Goal: Transaction & Acquisition: Book appointment/travel/reservation

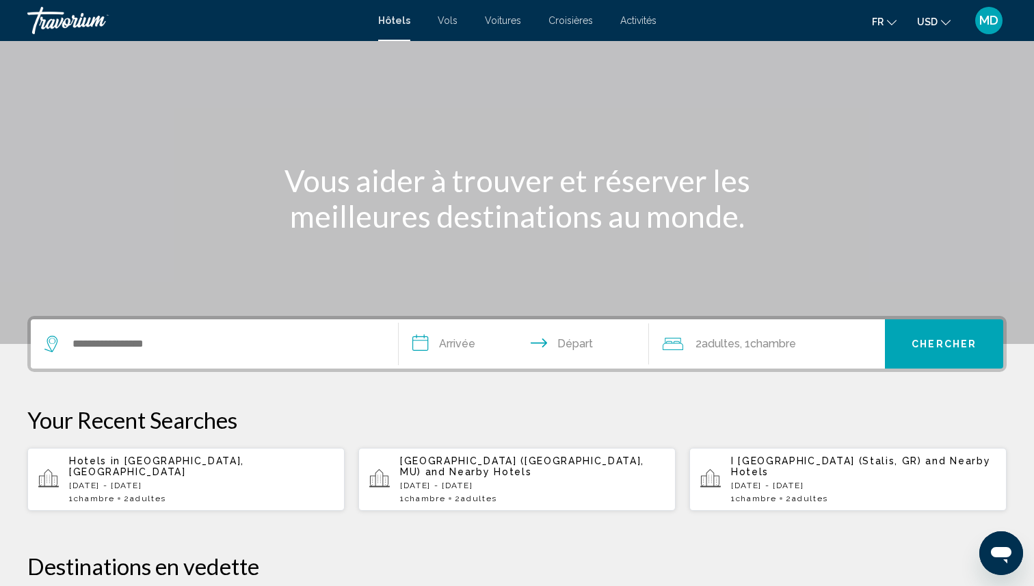
scroll to position [61, 0]
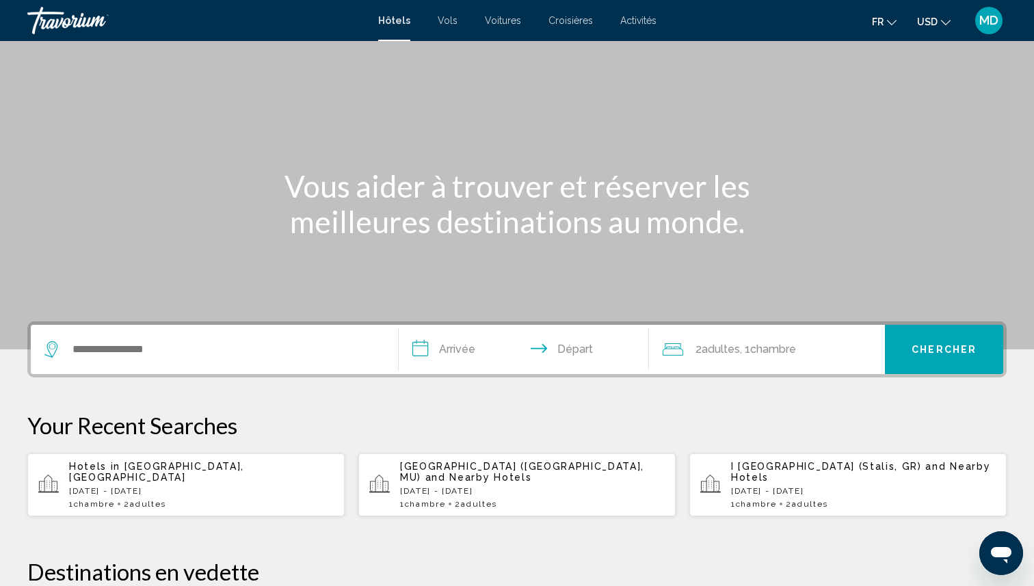
click at [258, 477] on div "Hotels in Mauritius Island, Mauritius Tue, 28 Oct - Wed, 12 Nov 1 Chambre pièce…" at bounding box center [201, 485] width 265 height 48
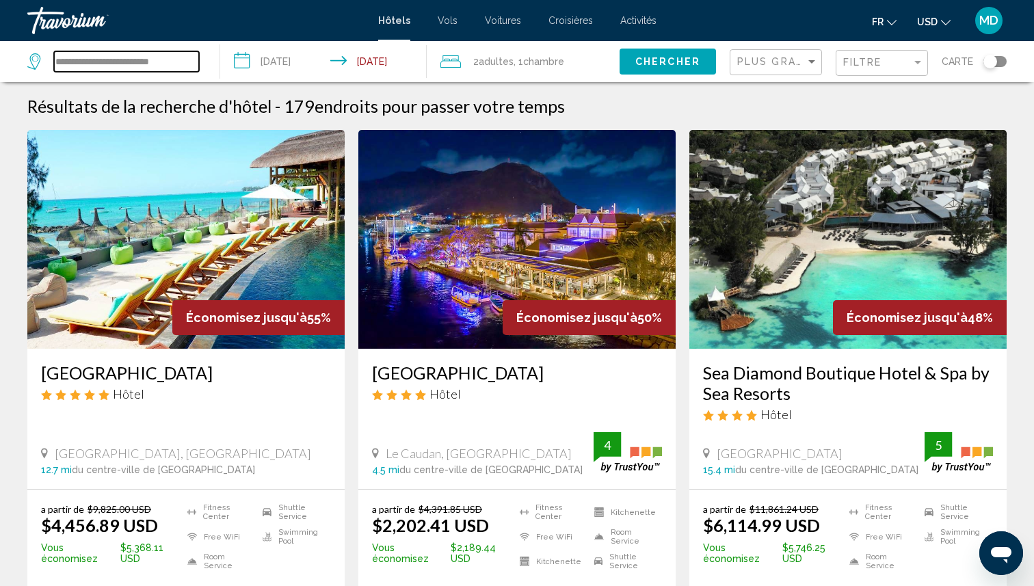
click at [146, 58] on input "**********" at bounding box center [126, 61] width 145 height 21
paste input "Search widget"
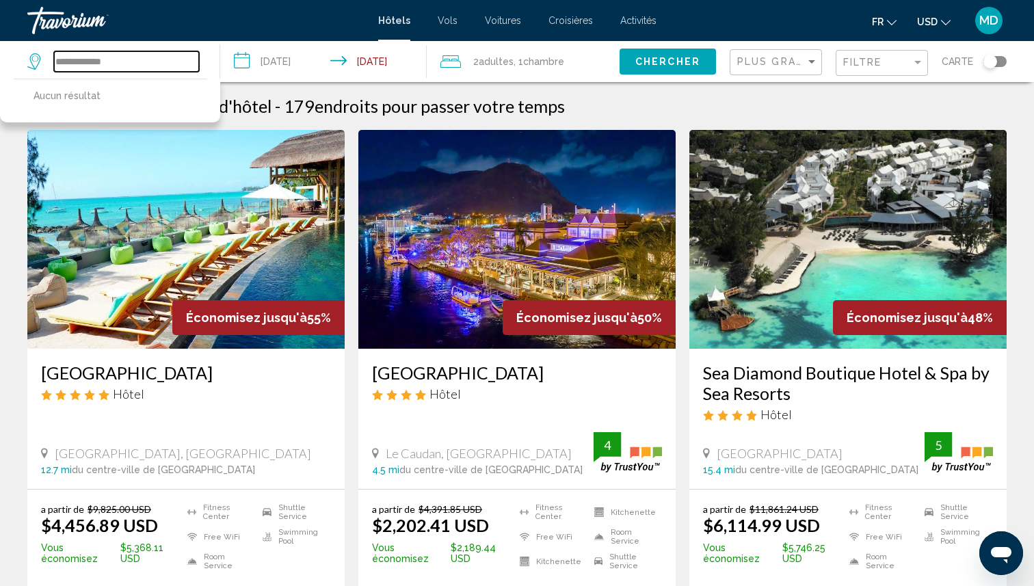
type input "**********"
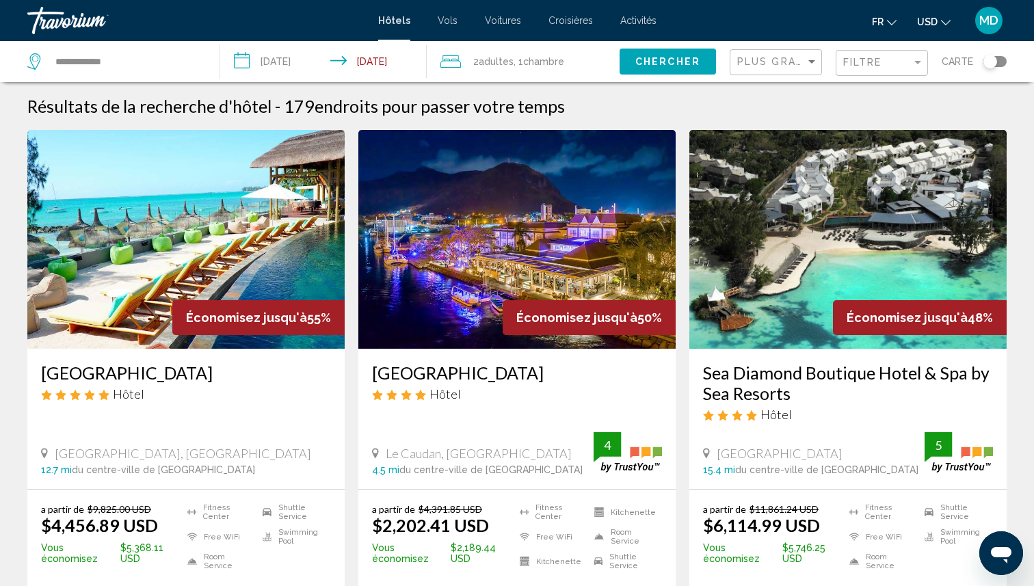
click at [375, 68] on input "**********" at bounding box center [326, 63] width 212 height 45
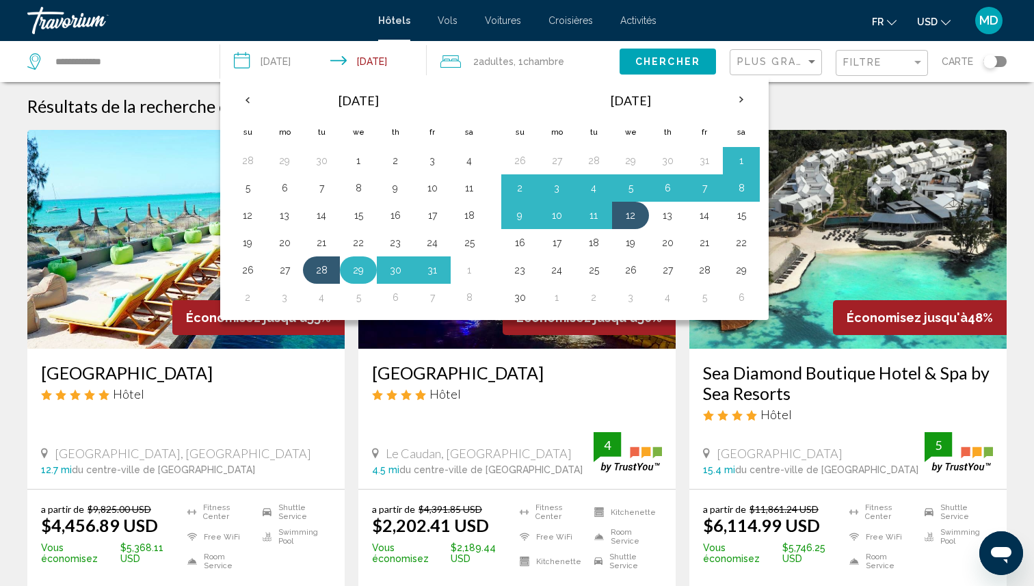
click at [349, 275] on button "29" at bounding box center [358, 270] width 22 height 19
click at [631, 215] on button "12" at bounding box center [631, 215] width 22 height 19
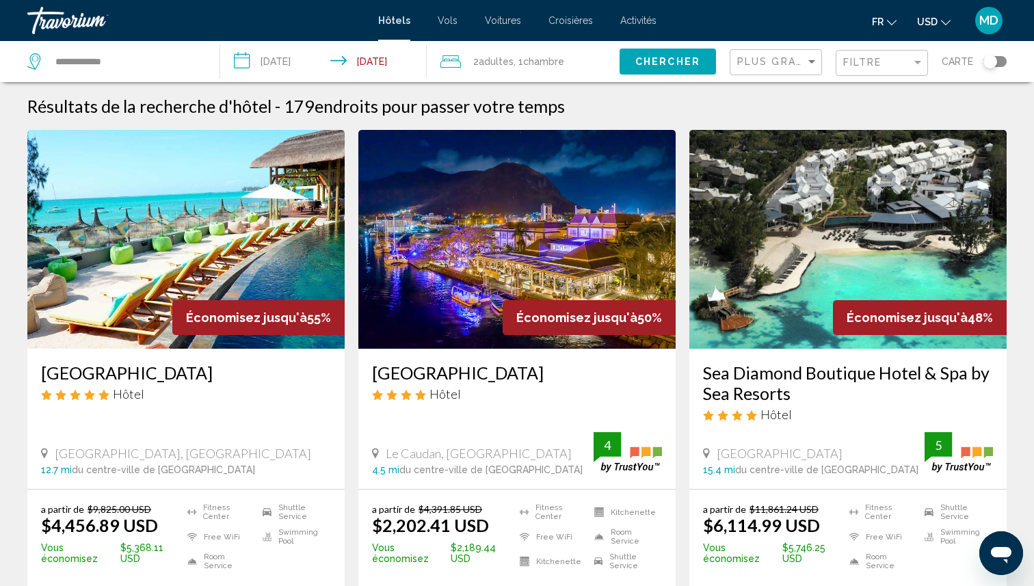
click at [657, 68] on button "Chercher" at bounding box center [668, 61] width 96 height 25
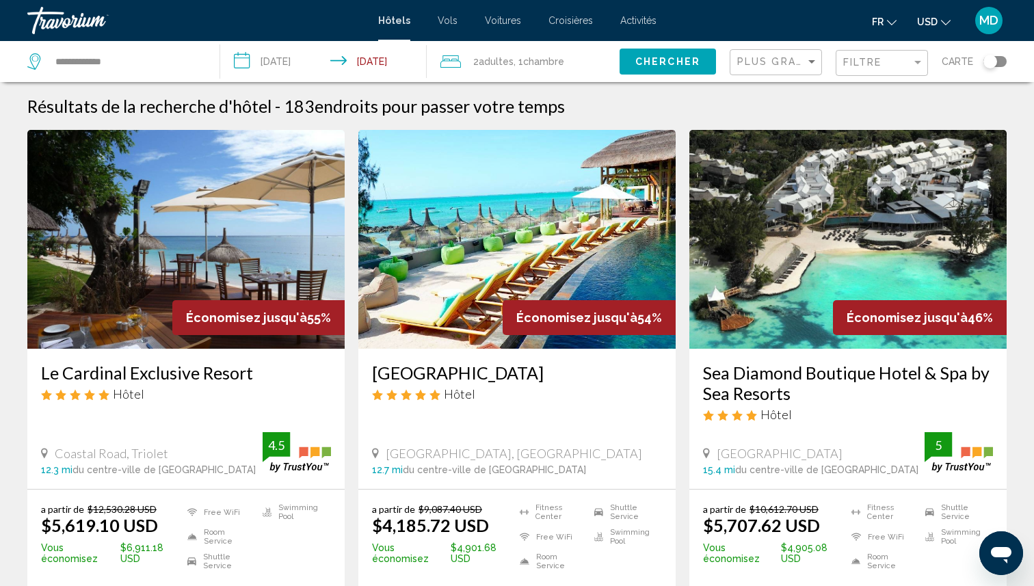
click at [994, 62] on div "Toggle map" at bounding box center [991, 62] width 14 height 14
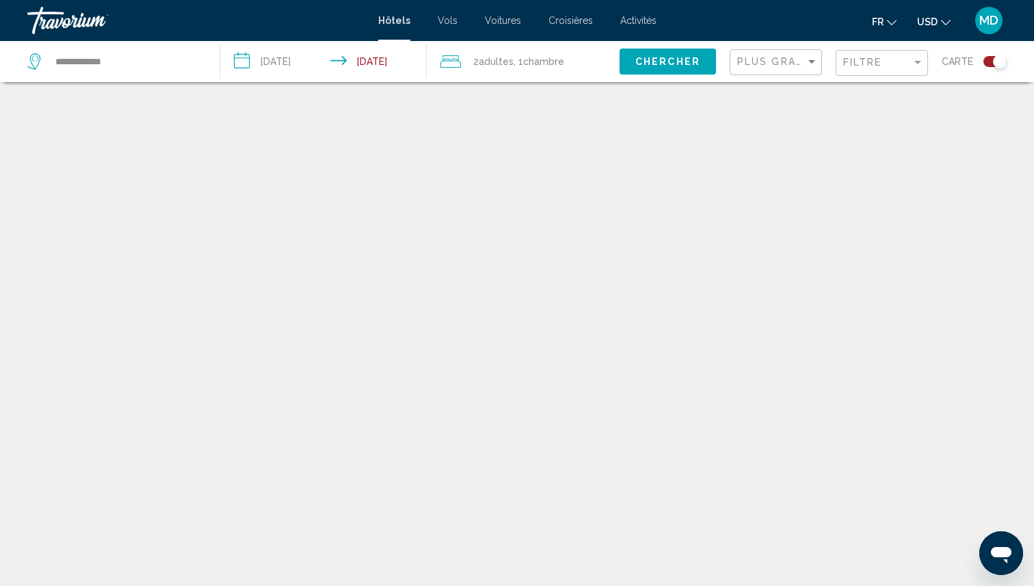
scroll to position [82, 0]
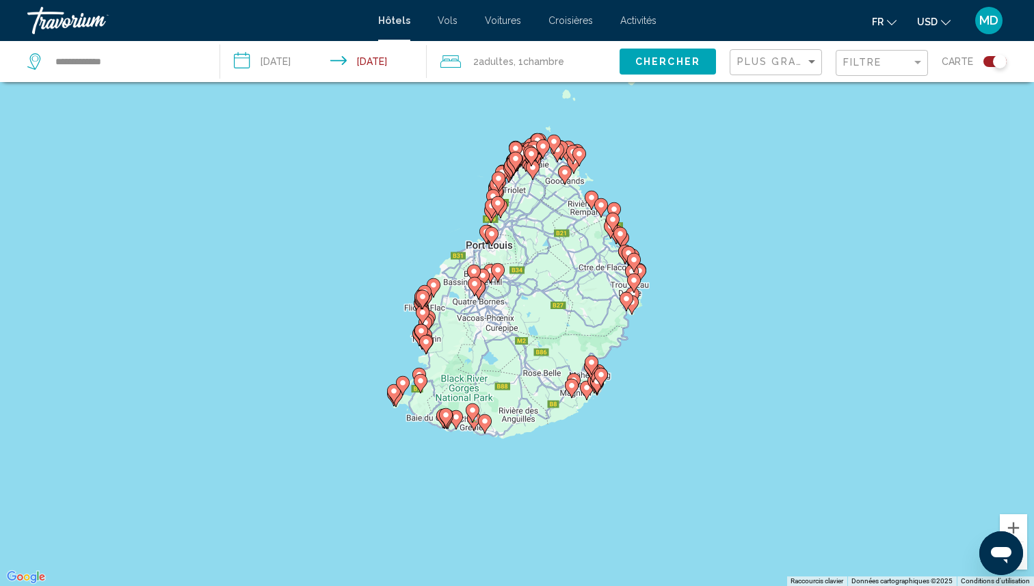
click at [396, 397] on icon "Main content" at bounding box center [394, 393] width 12 height 18
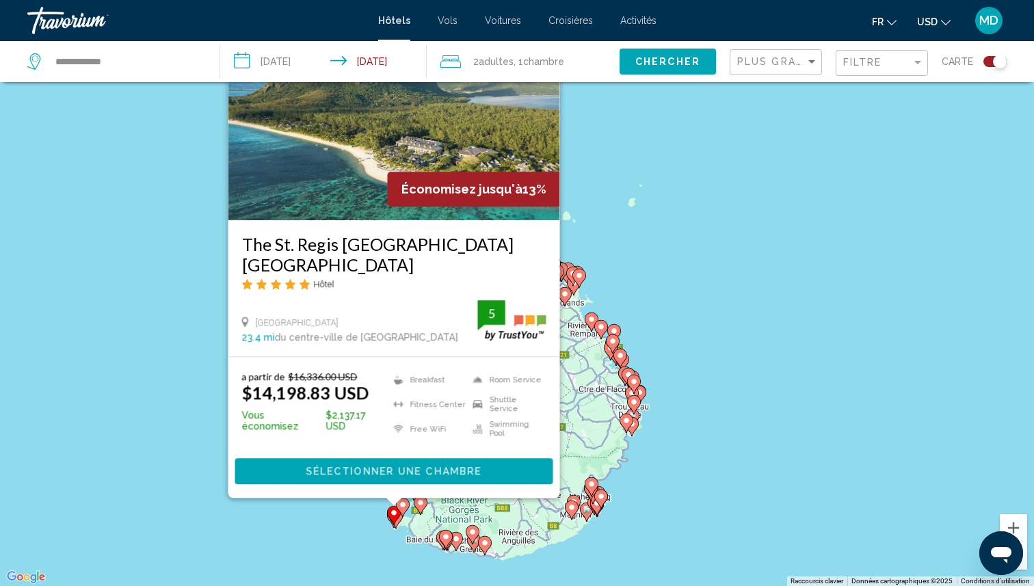
click at [674, 286] on div "Pour activer le glissement avec le clavier, appuyez sur Alt+Entrée. Une fois ce…" at bounding box center [517, 293] width 1034 height 586
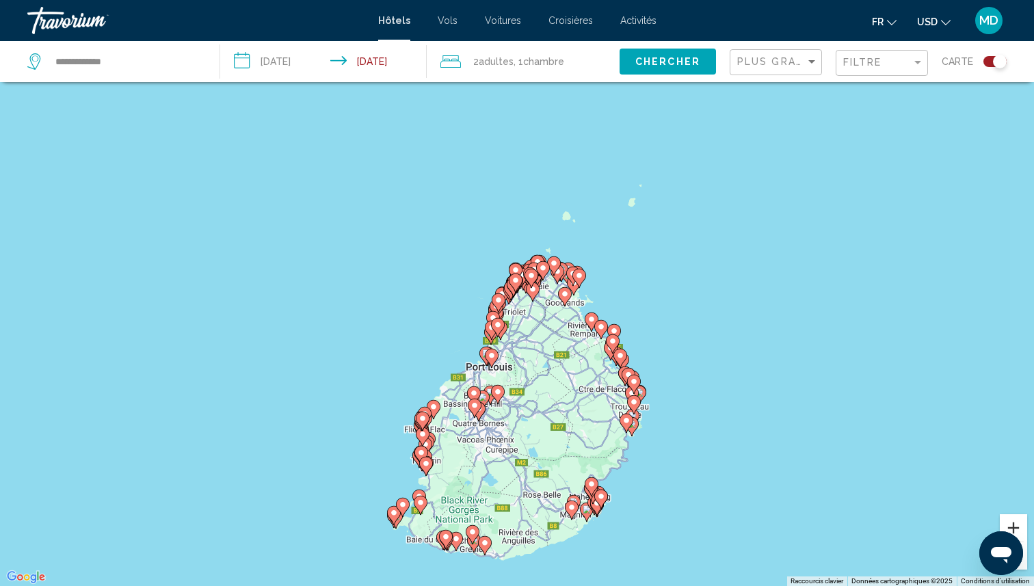
click at [1014, 520] on button "Zoom avant" at bounding box center [1013, 527] width 27 height 27
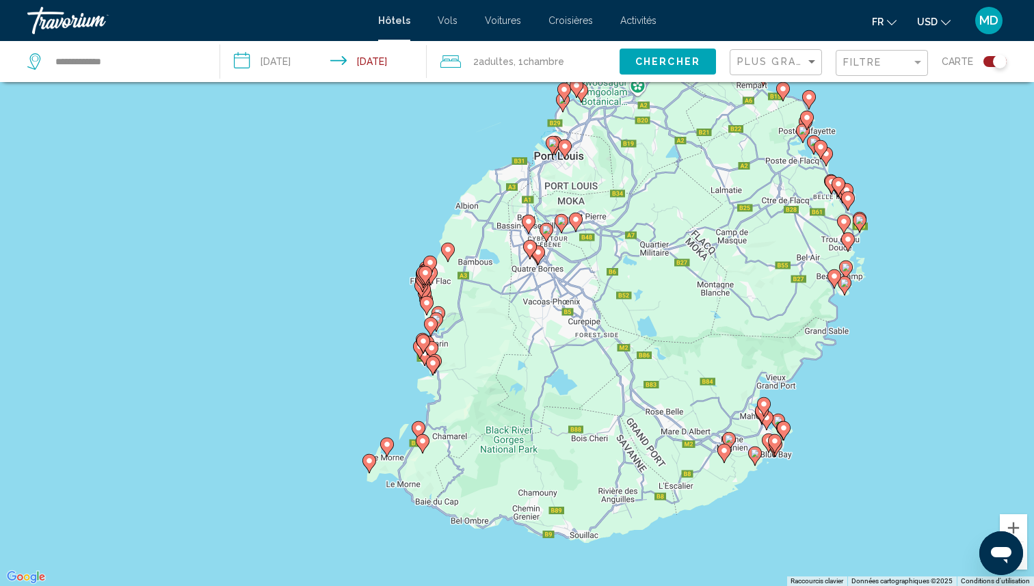
drag, startPoint x: 572, startPoint y: 520, endPoint x: 670, endPoint y: 233, distance: 302.8
click at [670, 233] on div "Pour activer le glissement avec le clavier, appuyez sur Alt+Entrée. Une fois ce…" at bounding box center [517, 293] width 1034 height 586
click at [1012, 516] on button "Zoom avant" at bounding box center [1013, 527] width 27 height 27
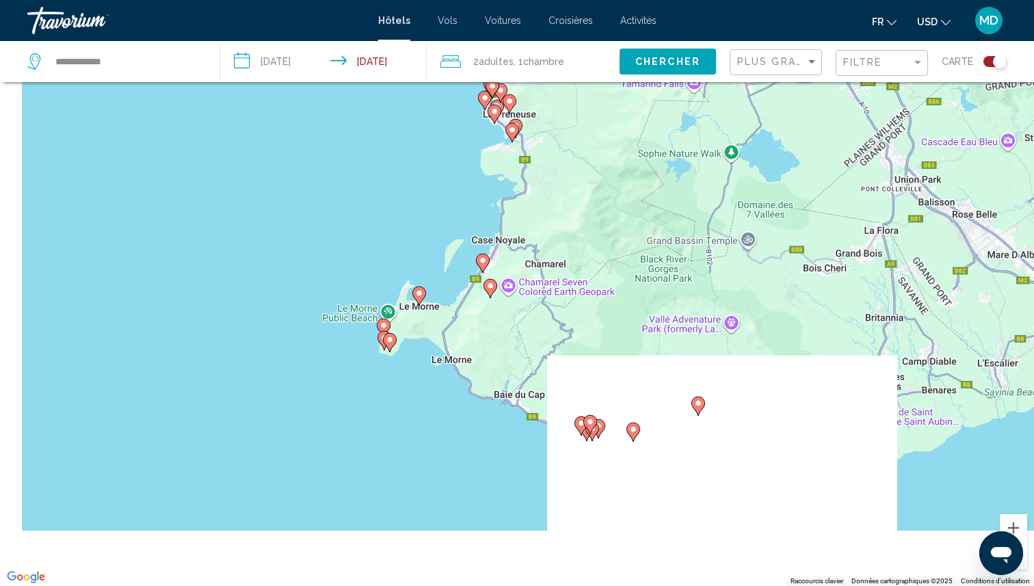
drag, startPoint x: 545, startPoint y: 471, endPoint x: 724, endPoint y: 129, distance: 385.8
click at [724, 129] on div "Pour activer le glissement avec le clavier, appuyez sur Alt+Entrée. Une fois ce…" at bounding box center [517, 293] width 1034 height 586
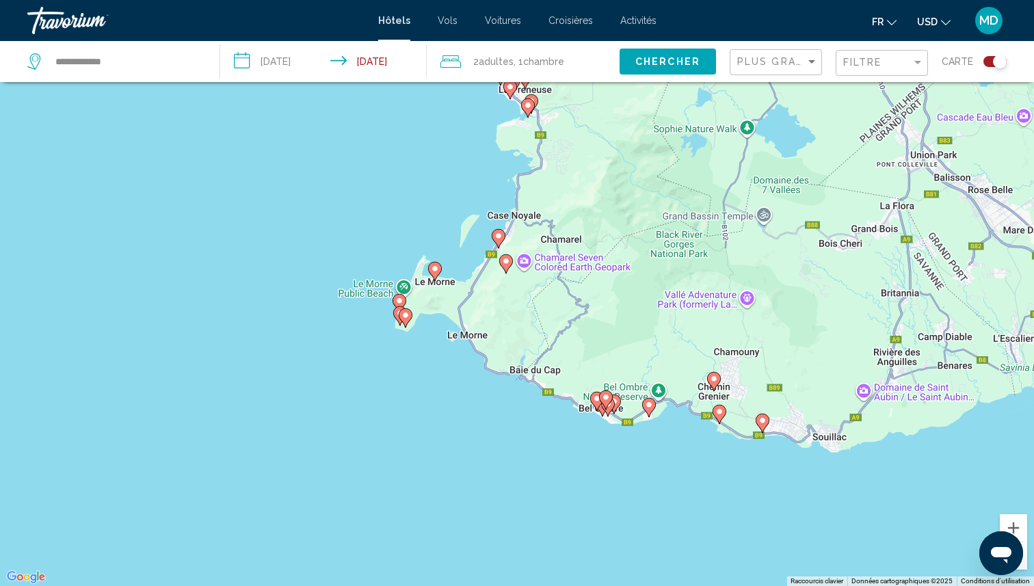
click at [398, 300] on image "Main content" at bounding box center [399, 301] width 8 height 8
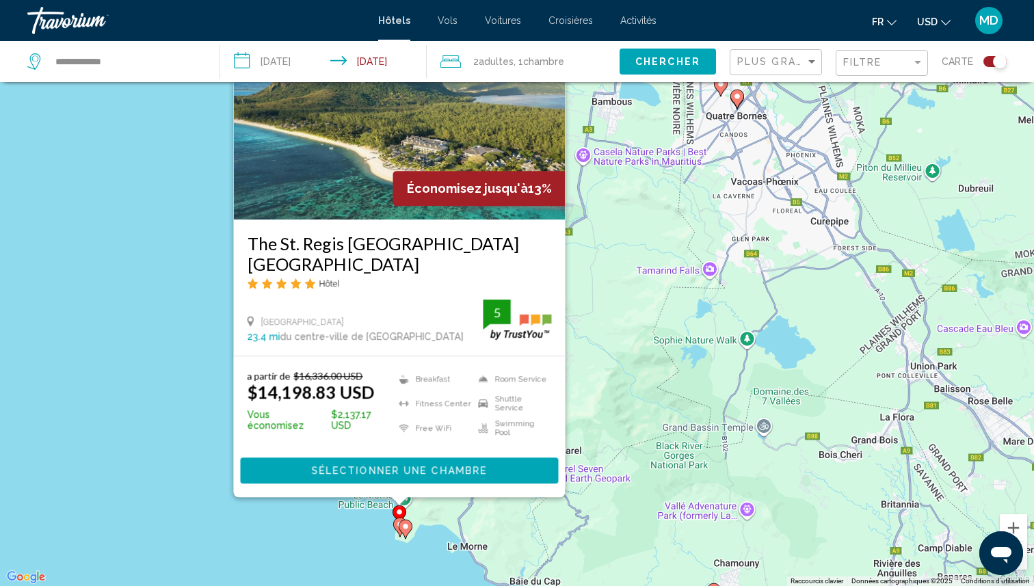
click at [406, 526] on image "Main content" at bounding box center [405, 527] width 8 height 8
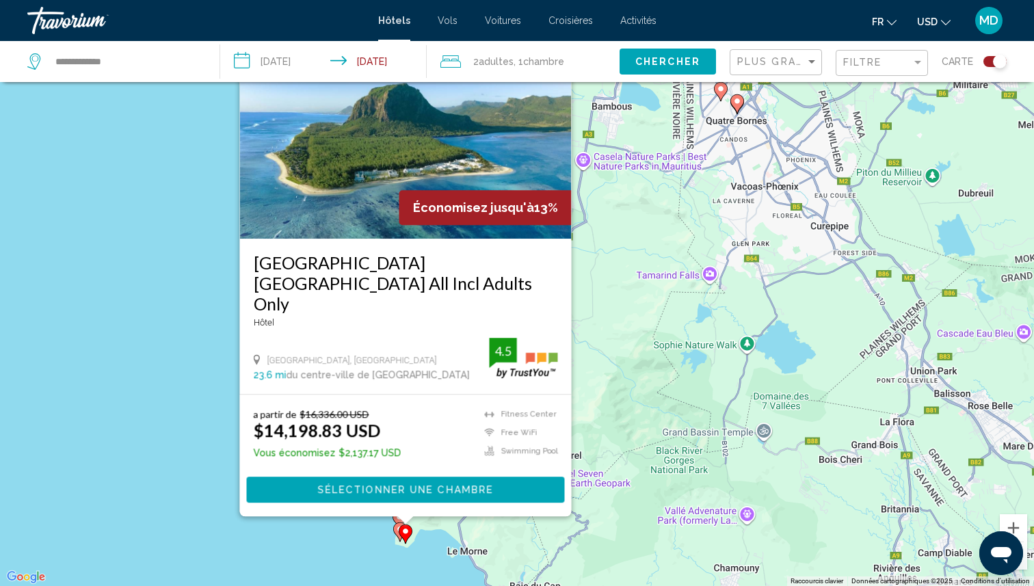
click at [395, 532] on icon "Main content" at bounding box center [400, 532] width 12 height 18
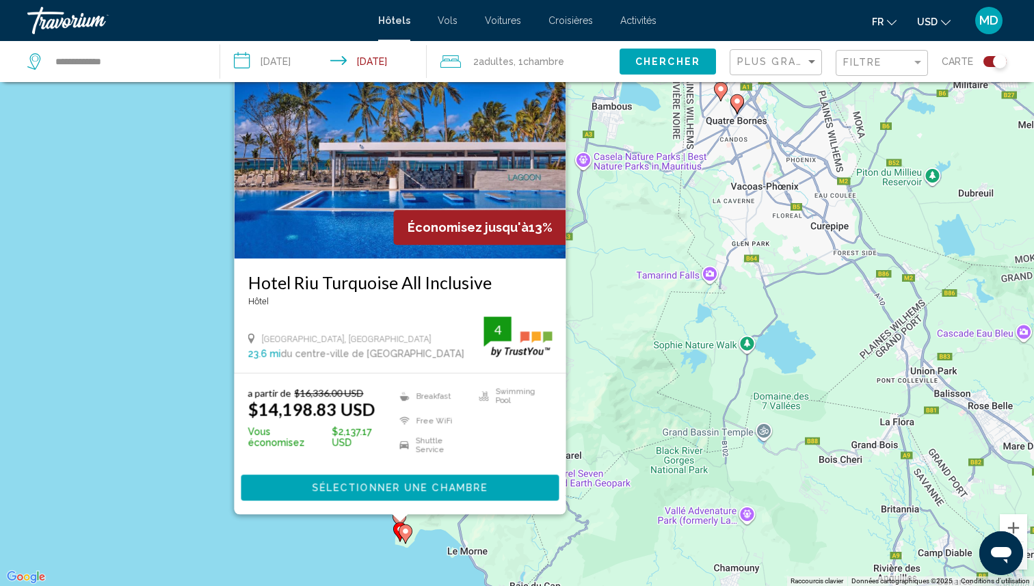
click at [335, 55] on input "**********" at bounding box center [326, 63] width 212 height 45
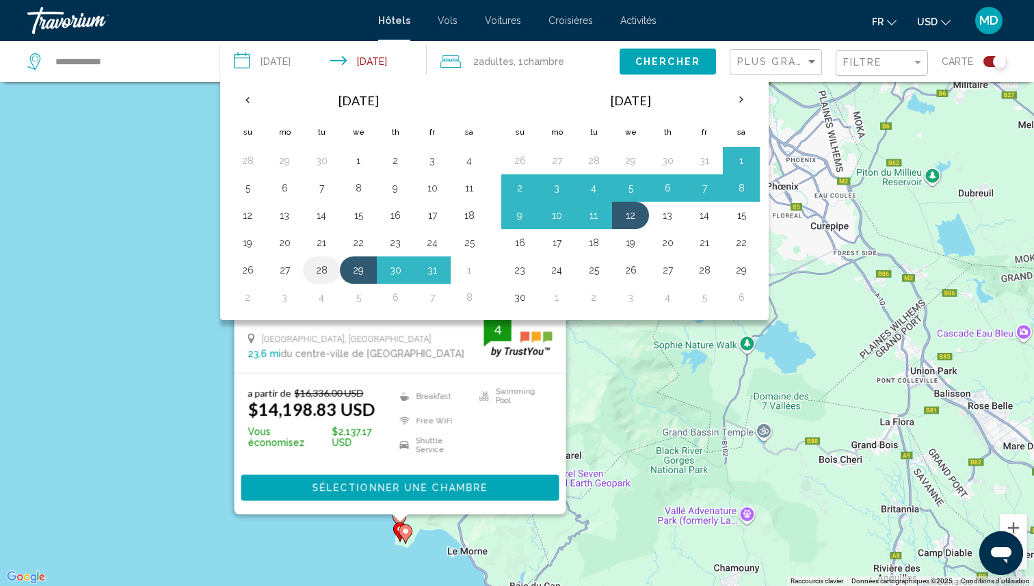
click at [316, 268] on button "28" at bounding box center [322, 270] width 22 height 19
click at [593, 220] on button "11" at bounding box center [594, 215] width 22 height 19
type input "**********"
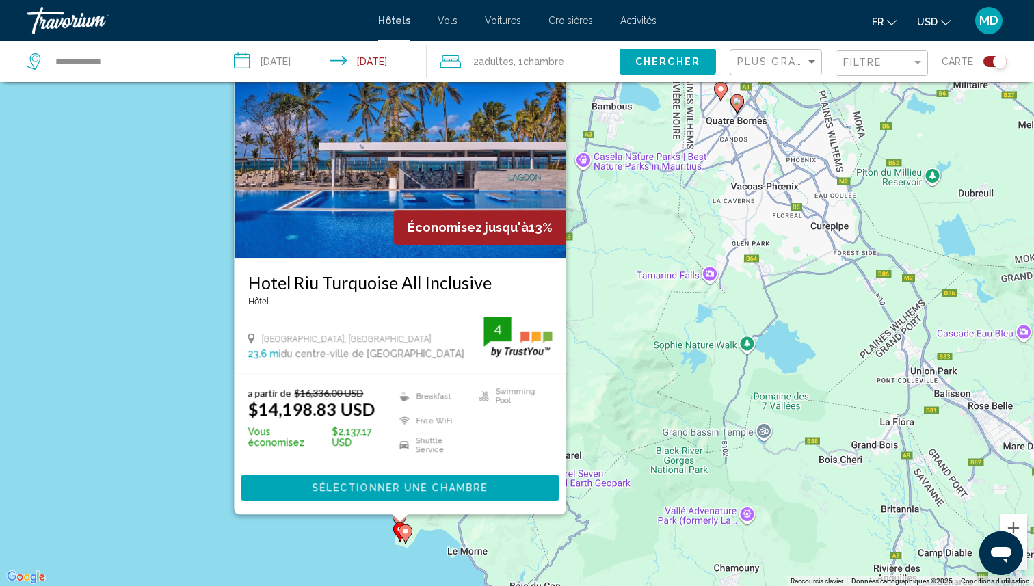
click at [672, 80] on div "Chercher" at bounding box center [675, 61] width 110 height 41
click at [665, 70] on button "Chercher" at bounding box center [668, 61] width 96 height 25
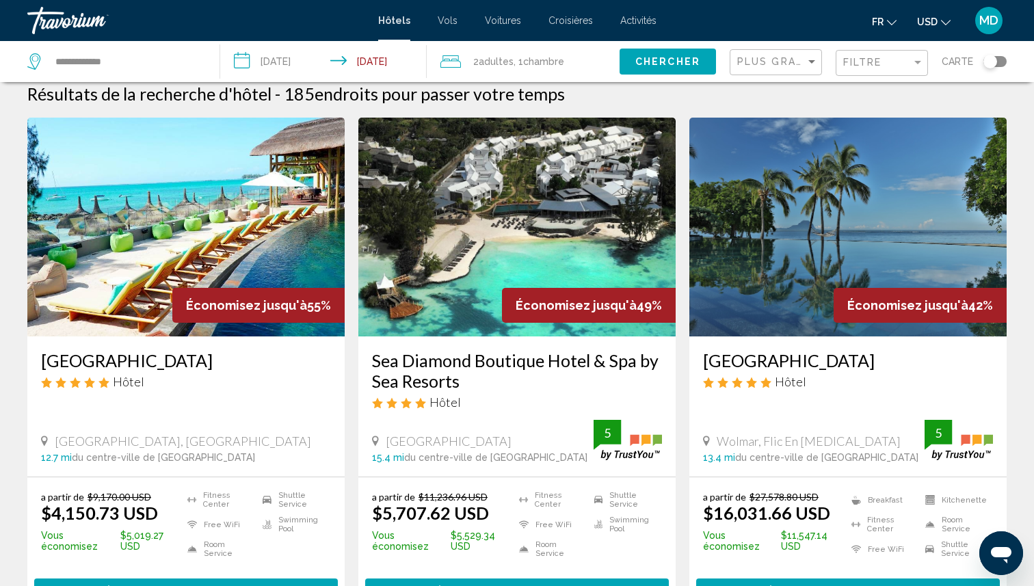
scroll to position [0, 0]
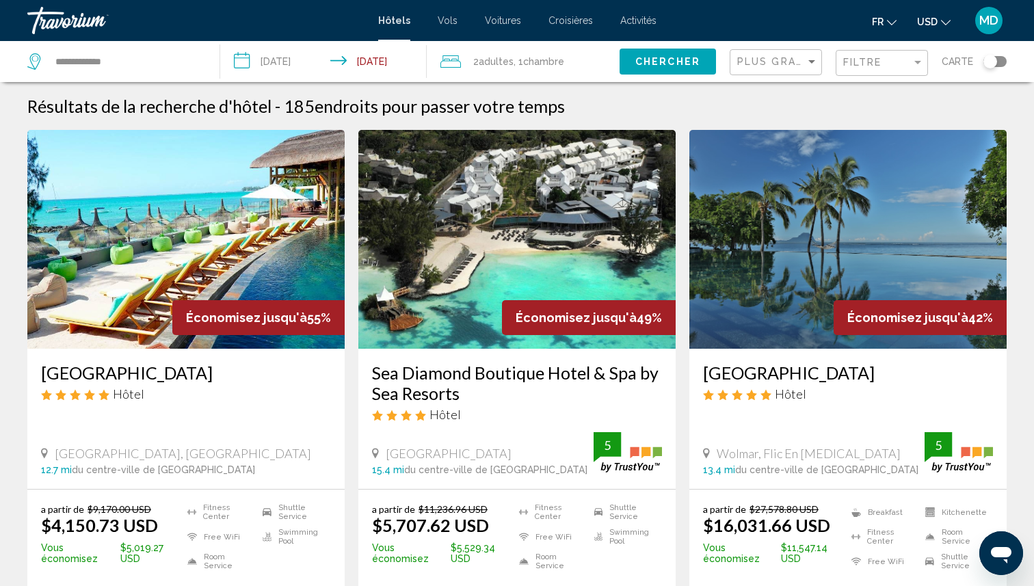
click at [992, 59] on div "Toggle map" at bounding box center [991, 62] width 14 height 14
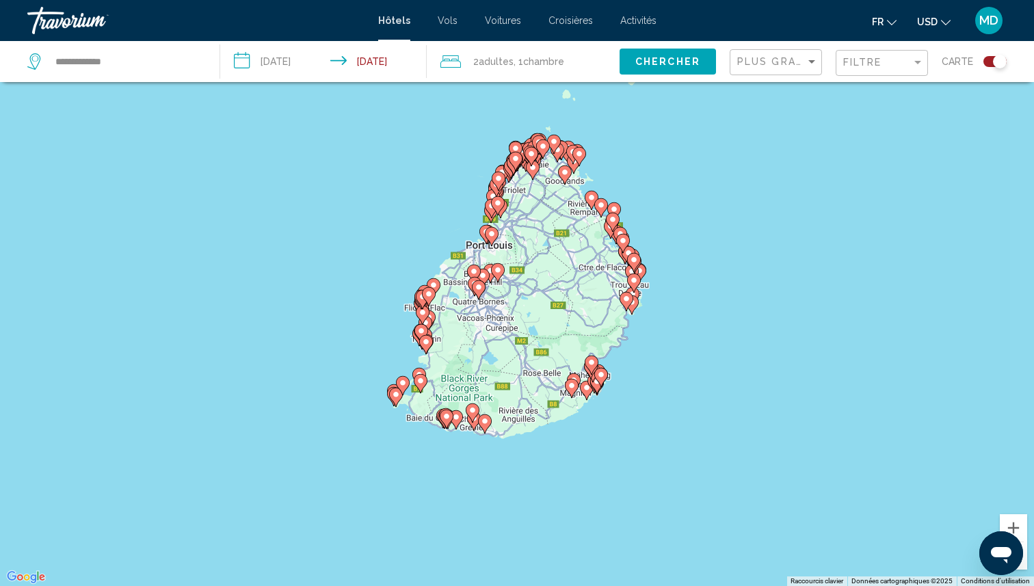
click at [396, 395] on gmp-advanced-marker "Main content" at bounding box center [403, 385] width 14 height 21
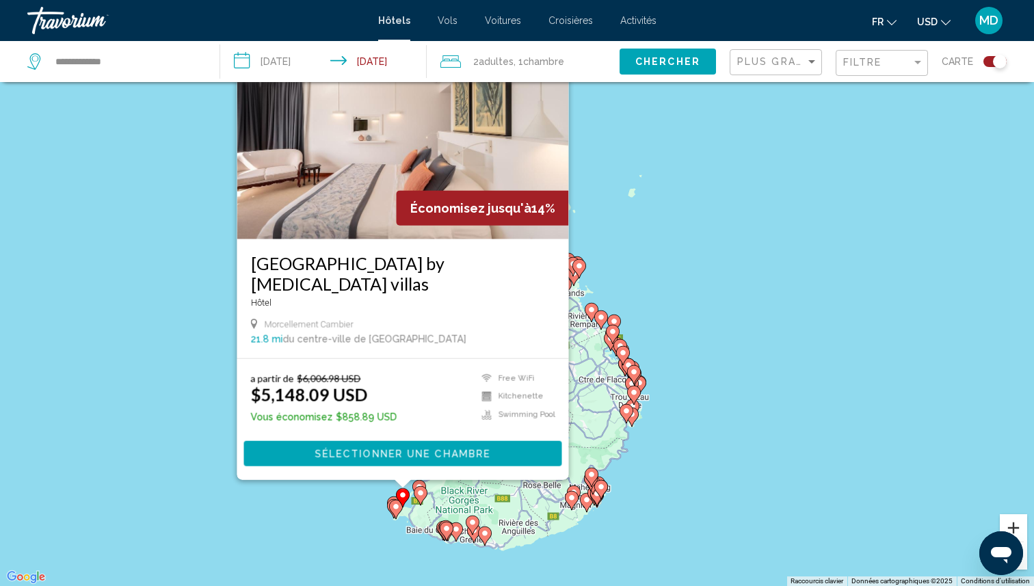
click at [1011, 520] on button "Zoom avant" at bounding box center [1013, 527] width 27 height 27
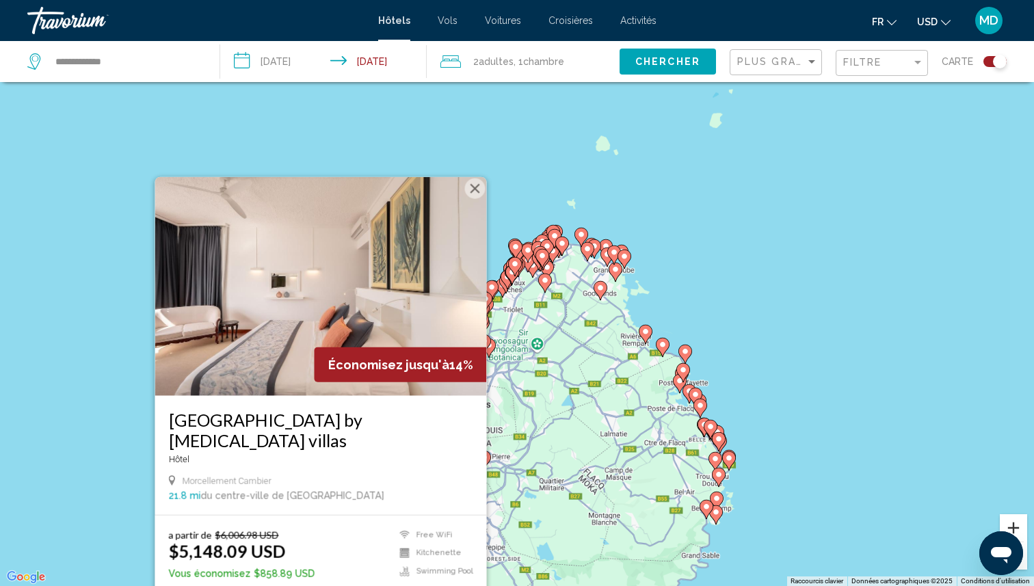
click at [1011, 520] on button "Zoom avant" at bounding box center [1013, 527] width 27 height 27
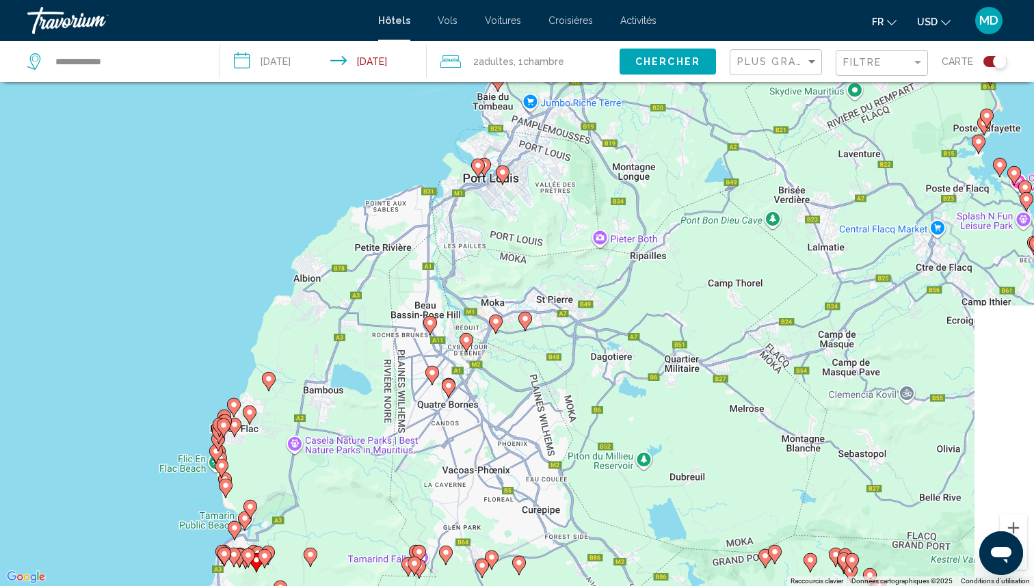
drag, startPoint x: 710, startPoint y: 461, endPoint x: 810, endPoint y: 48, distance: 425.0
click at [810, 48] on div "**********" at bounding box center [517, 334] width 1034 height 668
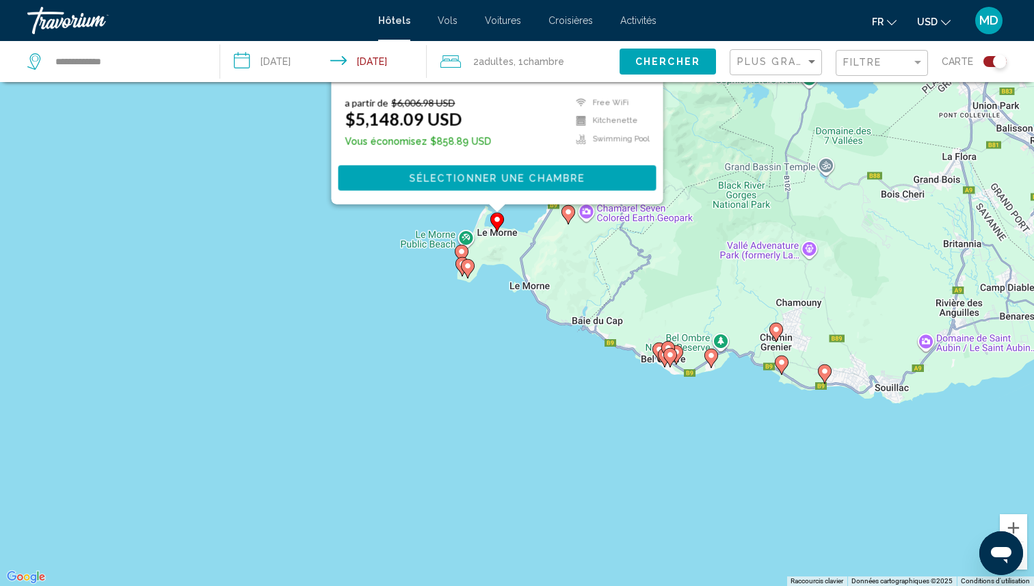
drag, startPoint x: 423, startPoint y: 244, endPoint x: 711, endPoint y: -70, distance: 426.5
click at [711, 0] on html "**********" at bounding box center [517, 211] width 1034 height 586
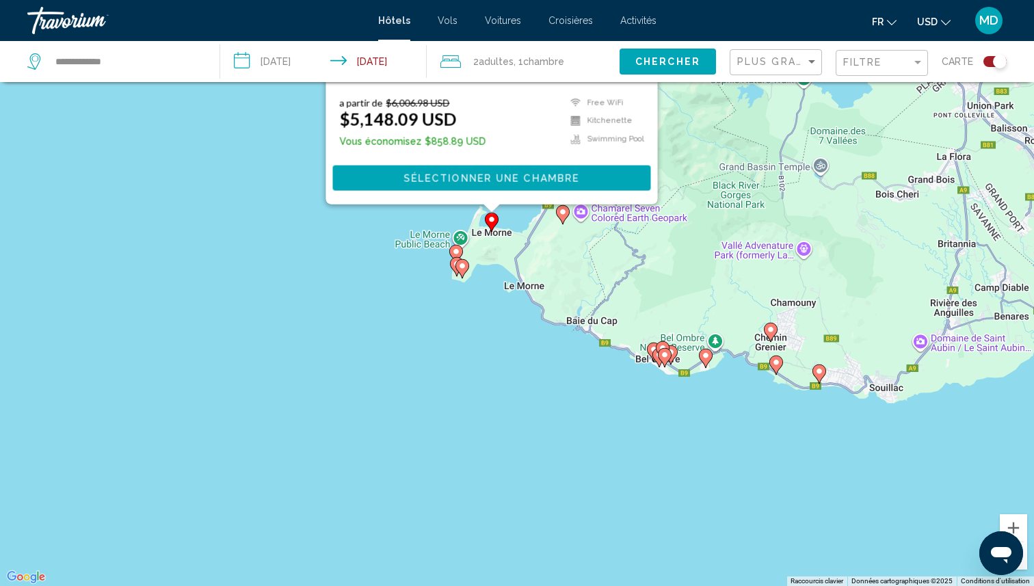
click at [465, 273] on gmp-advanced-marker "Main content" at bounding box center [463, 269] width 14 height 21
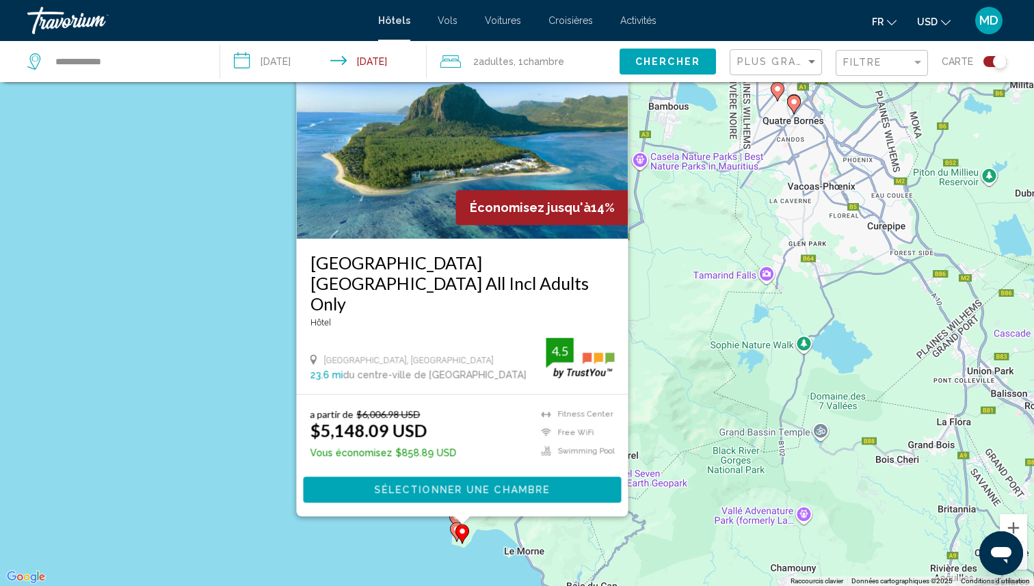
click at [454, 529] on image "Main content" at bounding box center [457, 529] width 8 height 8
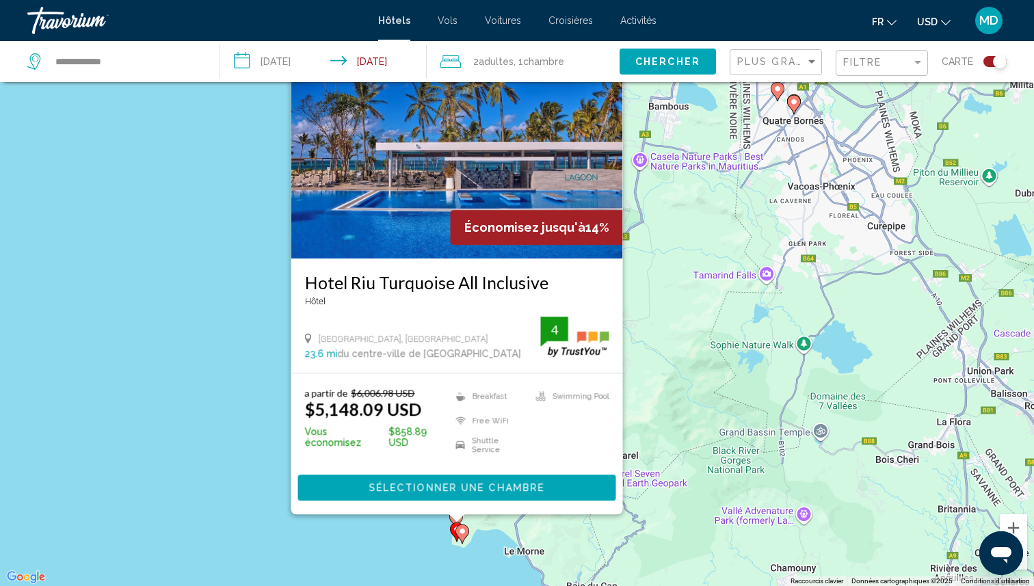
click at [933, 23] on span "USD" at bounding box center [927, 21] width 21 height 11
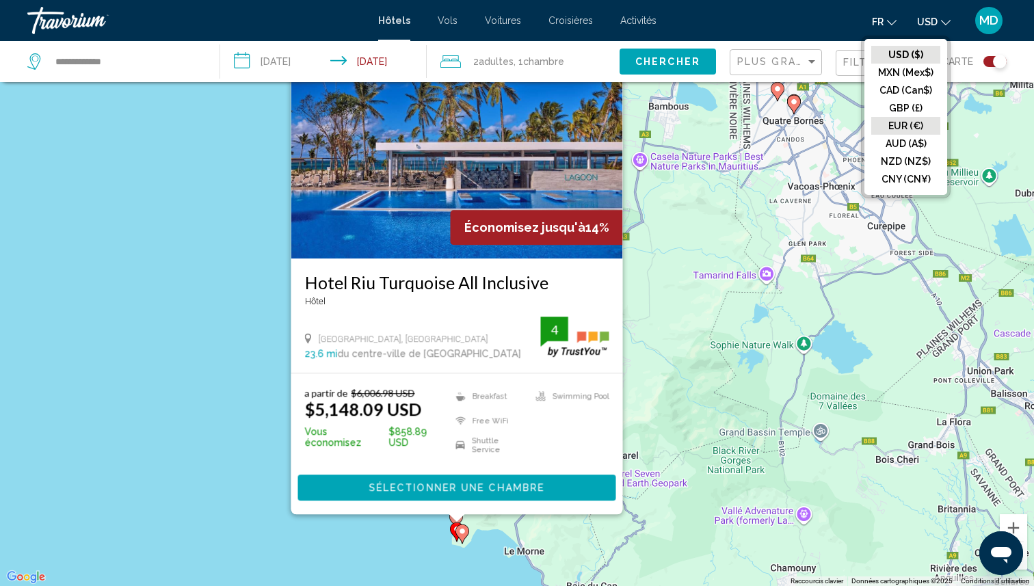
click at [907, 120] on button "EUR (€)" at bounding box center [905, 126] width 69 height 18
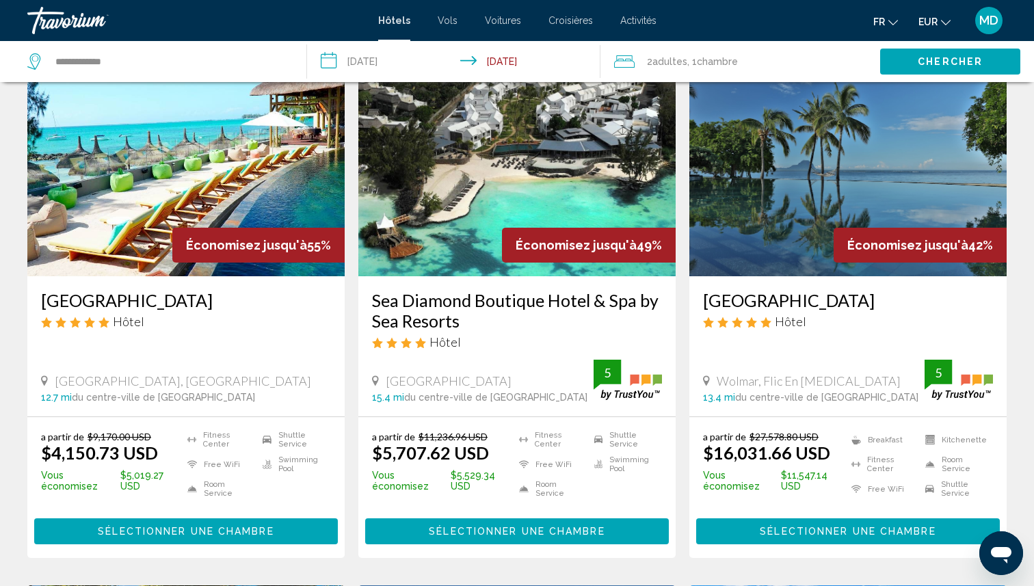
scroll to position [0, 0]
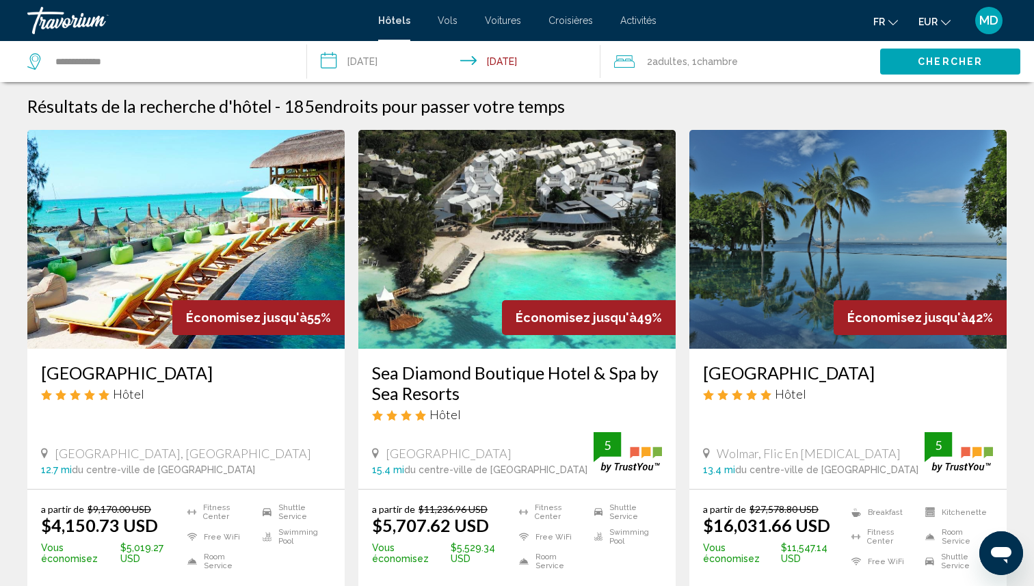
click at [898, 62] on button "Chercher" at bounding box center [950, 61] width 140 height 25
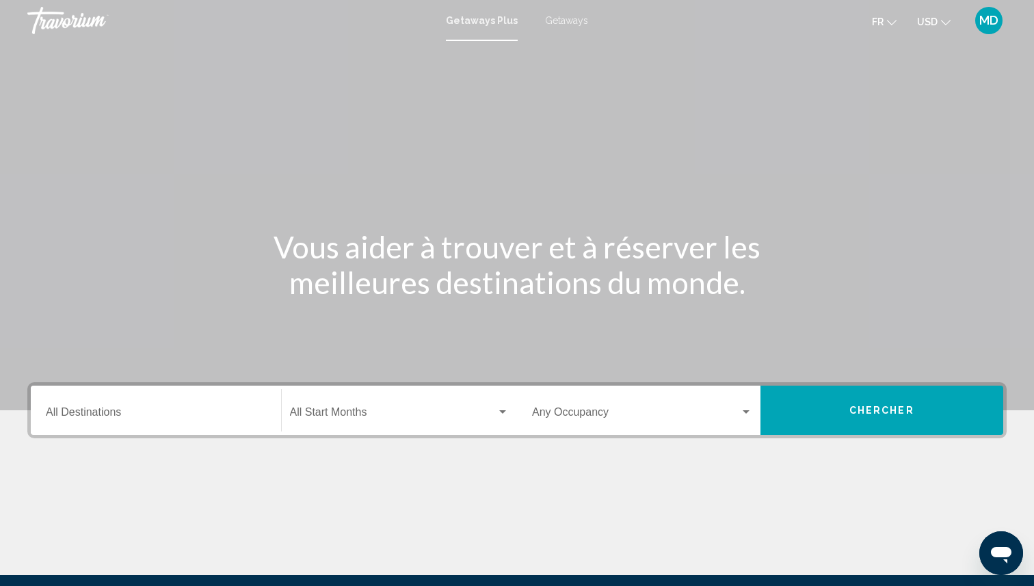
click at [188, 399] on div "Destination All Destinations" at bounding box center [156, 410] width 220 height 43
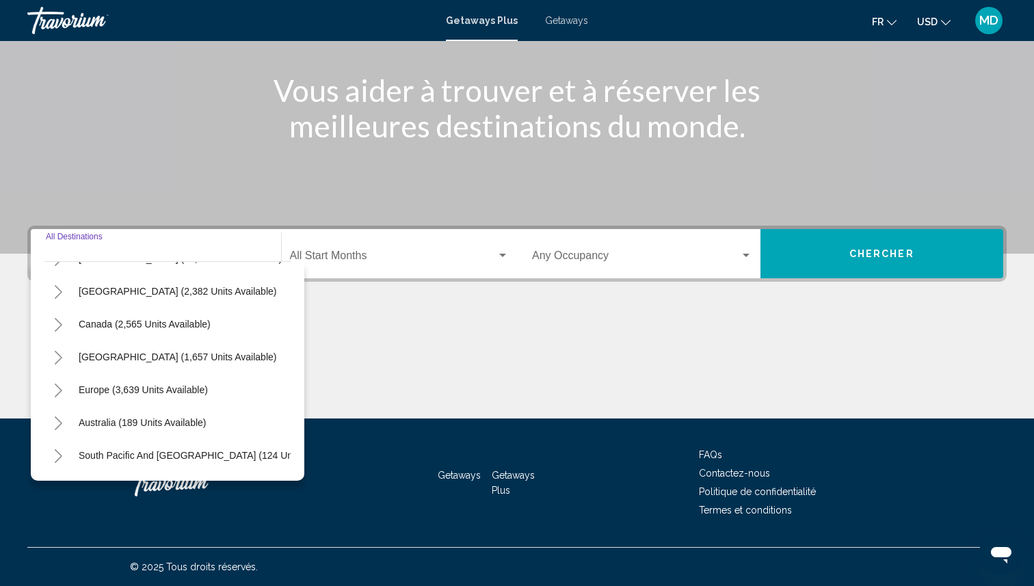
scroll to position [58, 0]
click at [176, 399] on button "Europe (3,639 units available)" at bounding box center [143, 390] width 143 height 31
type input "**********"
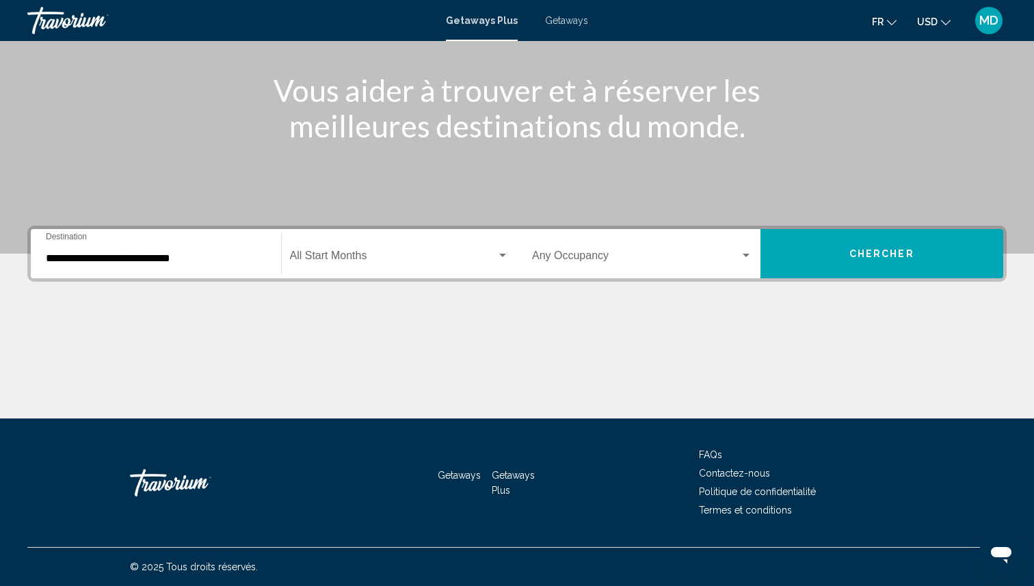
click at [322, 234] on div "Start Month All Start Months" at bounding box center [400, 254] width 220 height 43
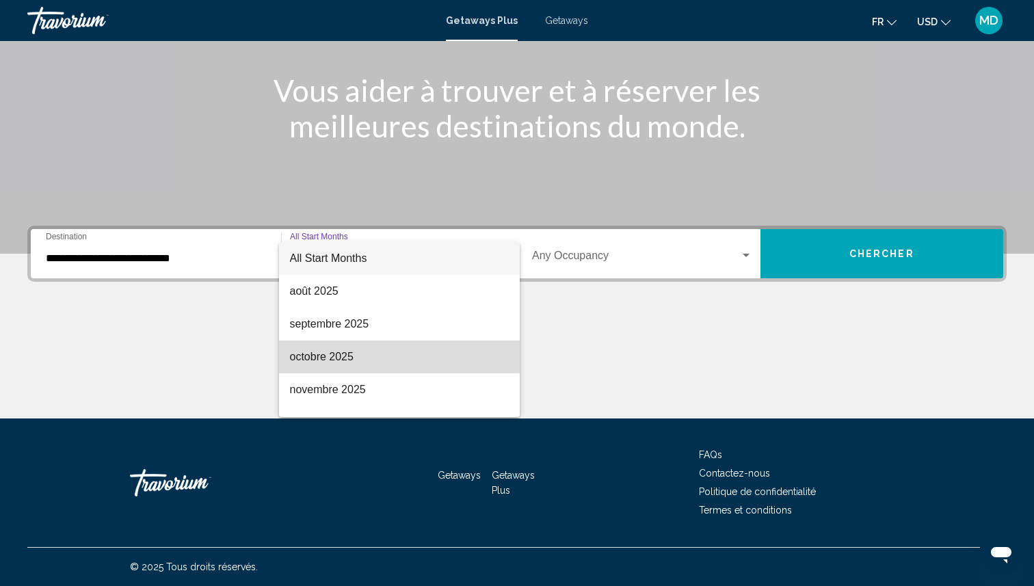
click at [339, 355] on span "octobre 2025" at bounding box center [400, 357] width 220 height 33
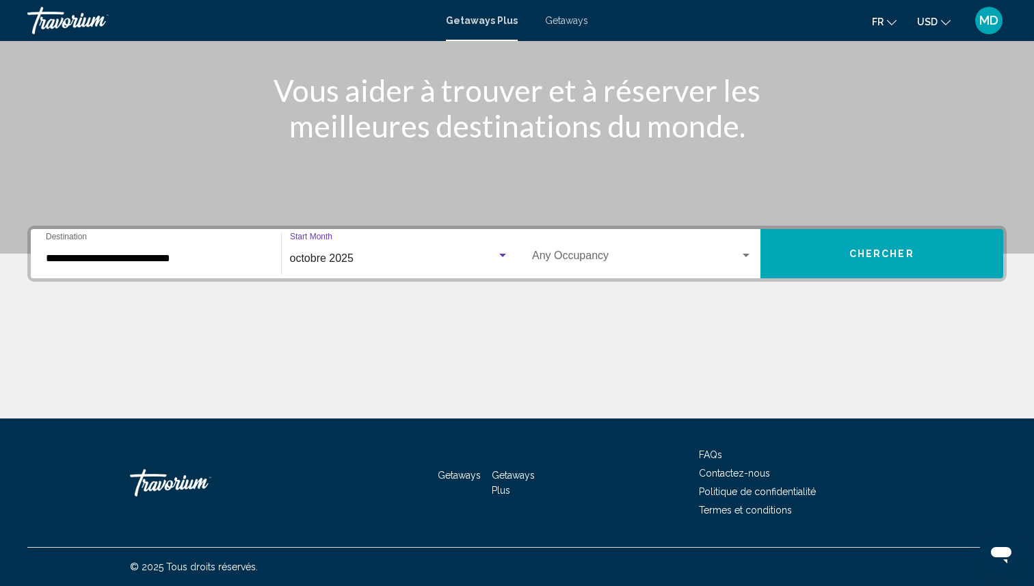
click at [854, 251] on span "Chercher" at bounding box center [881, 254] width 65 height 11
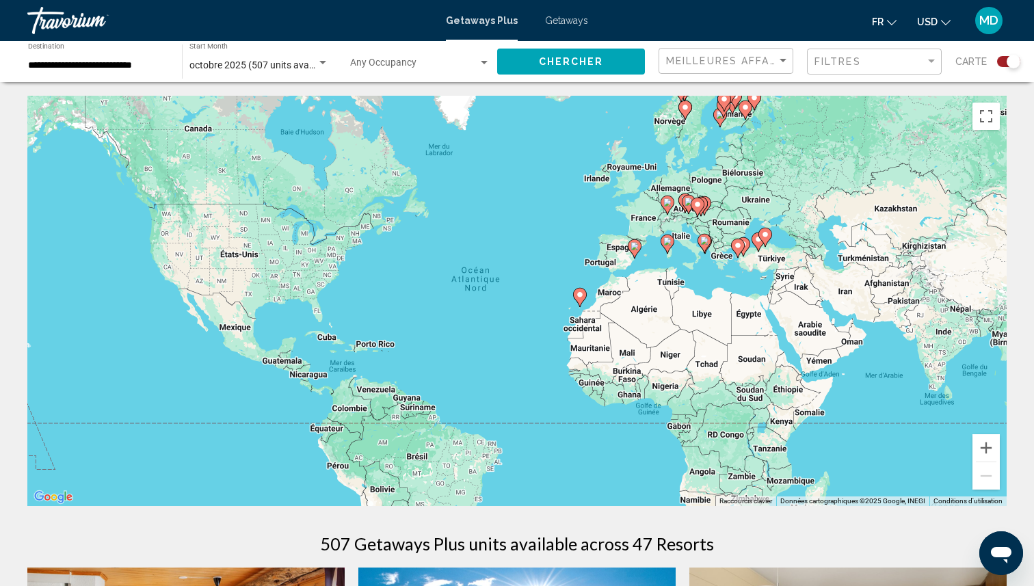
click at [1004, 59] on div "Search widget" at bounding box center [1008, 61] width 23 height 11
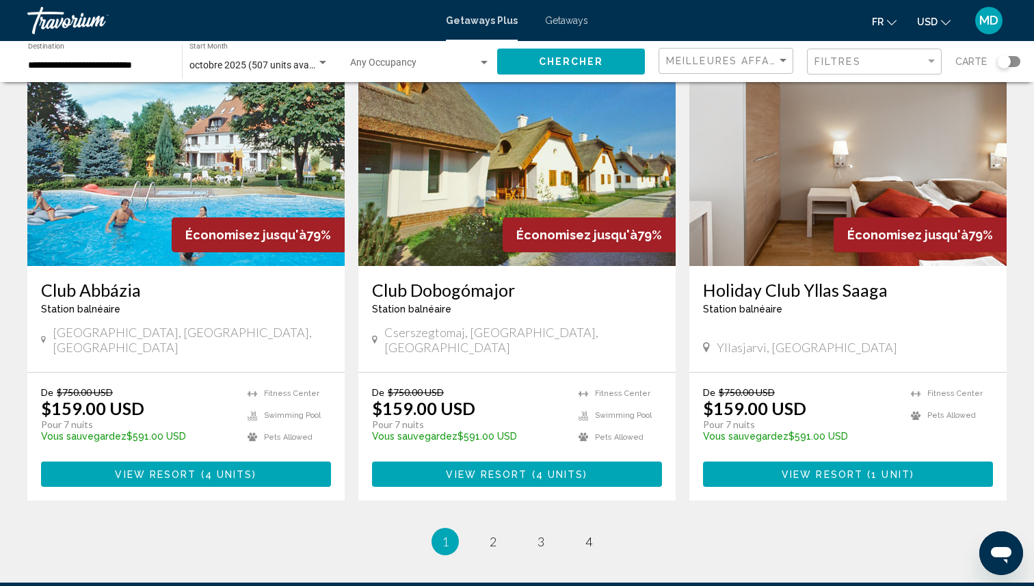
scroll to position [1511, 0]
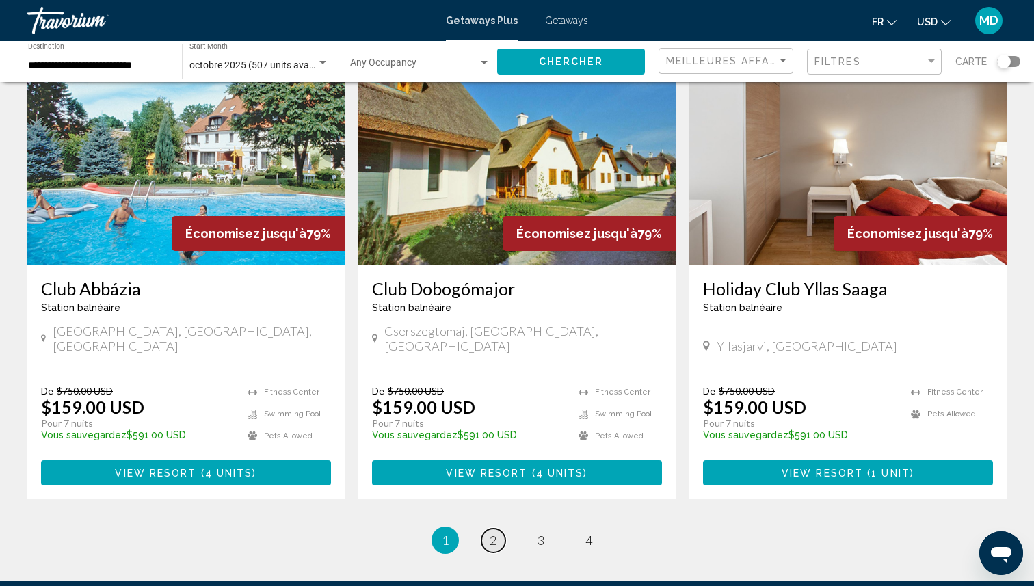
click at [502, 529] on link "page 2" at bounding box center [494, 541] width 24 height 24
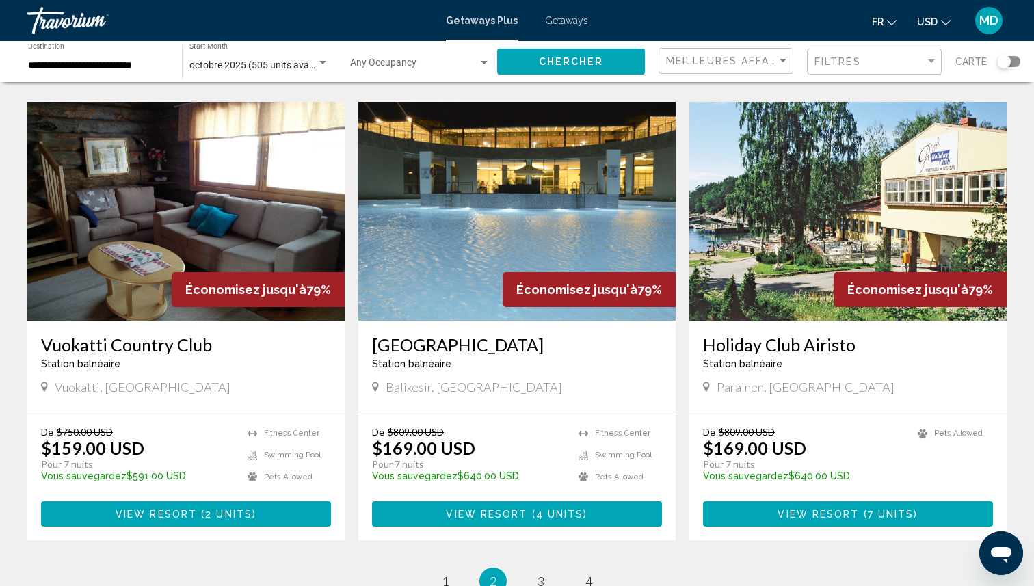
scroll to position [1642, 0]
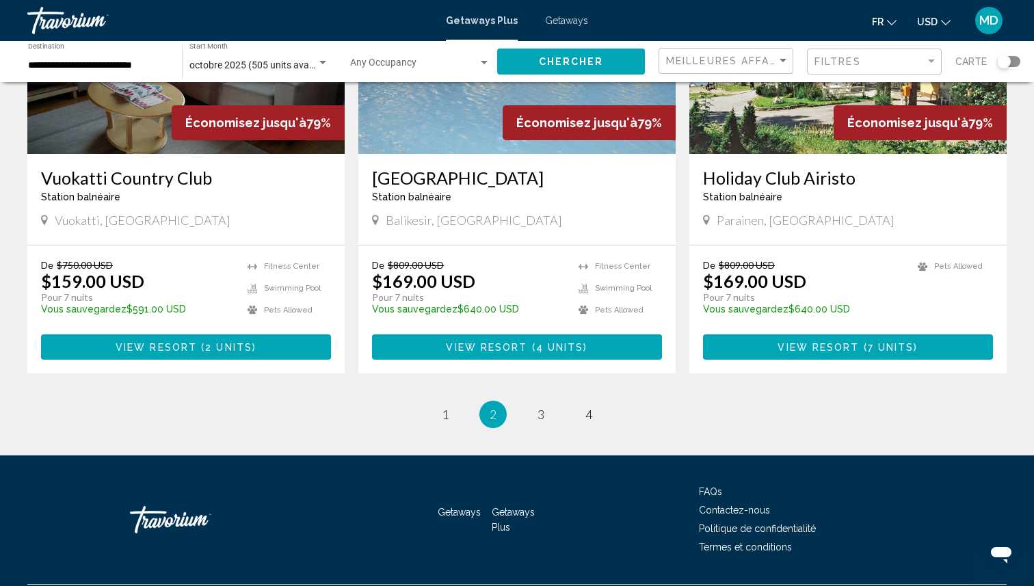
click at [553, 401] on li "page 3" at bounding box center [540, 414] width 27 height 27
click at [542, 407] on span "3" at bounding box center [541, 414] width 7 height 15
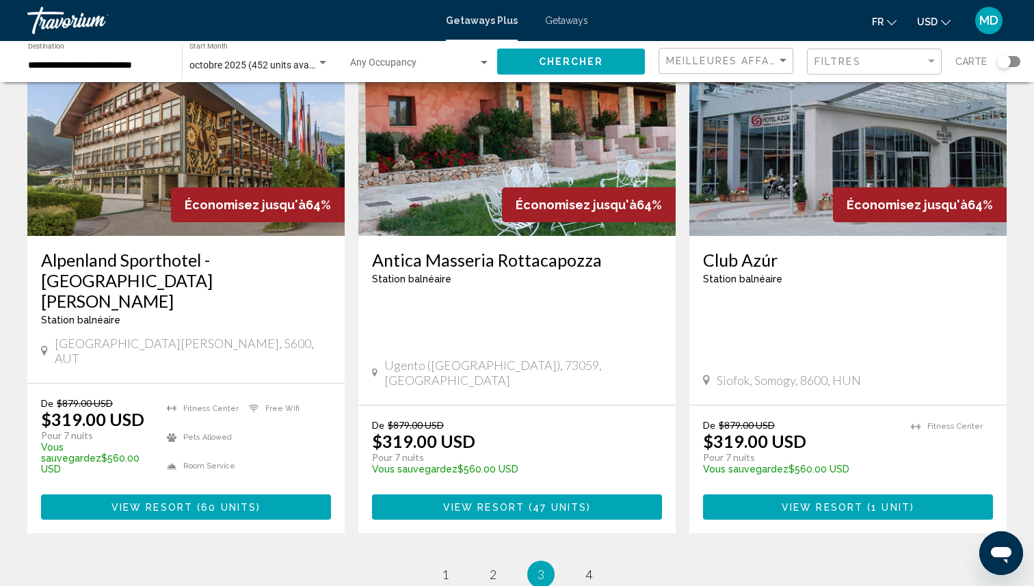
scroll to position [1600, 0]
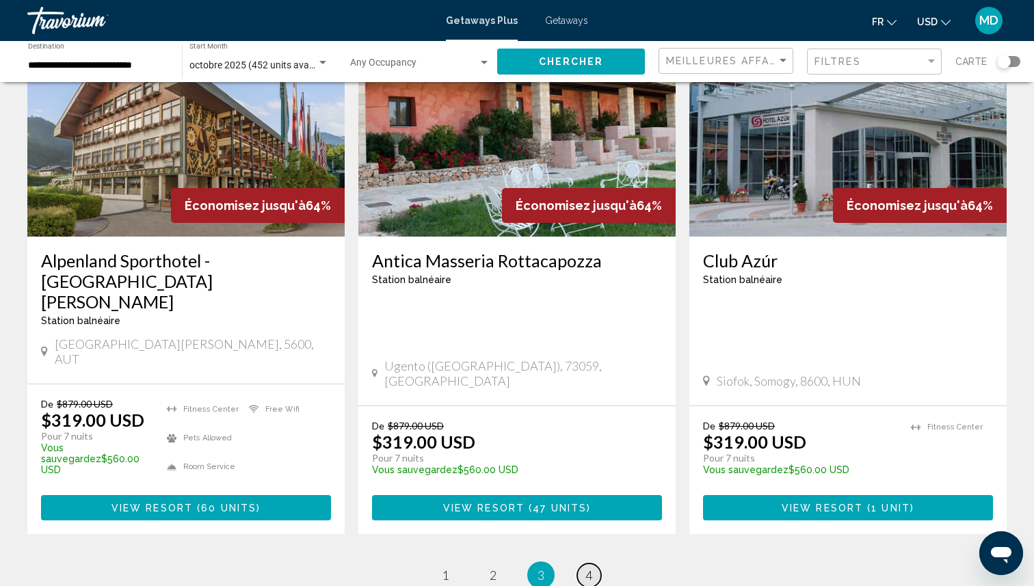
click at [588, 568] on span "4" at bounding box center [588, 575] width 7 height 15
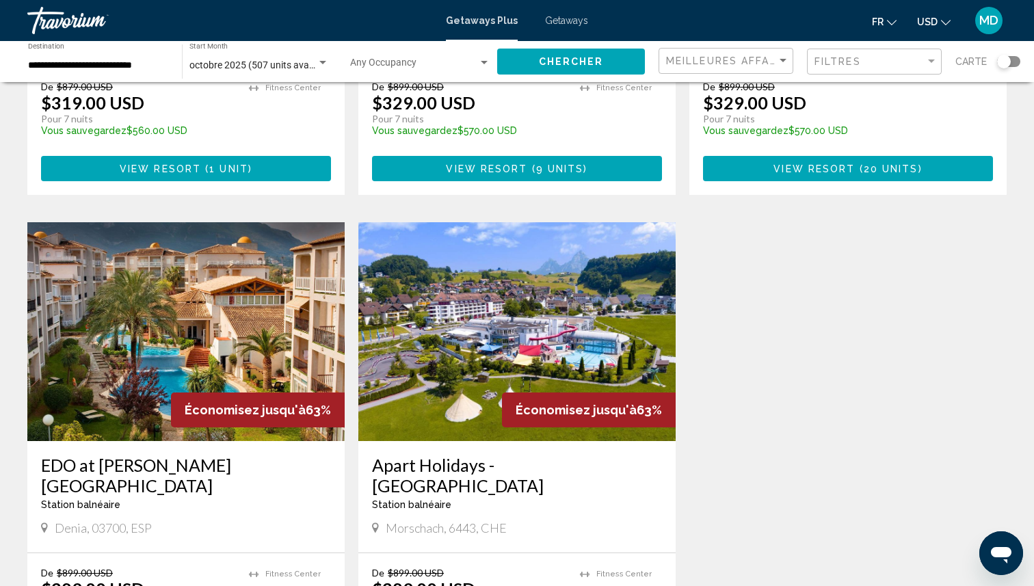
scroll to position [1491, 0]
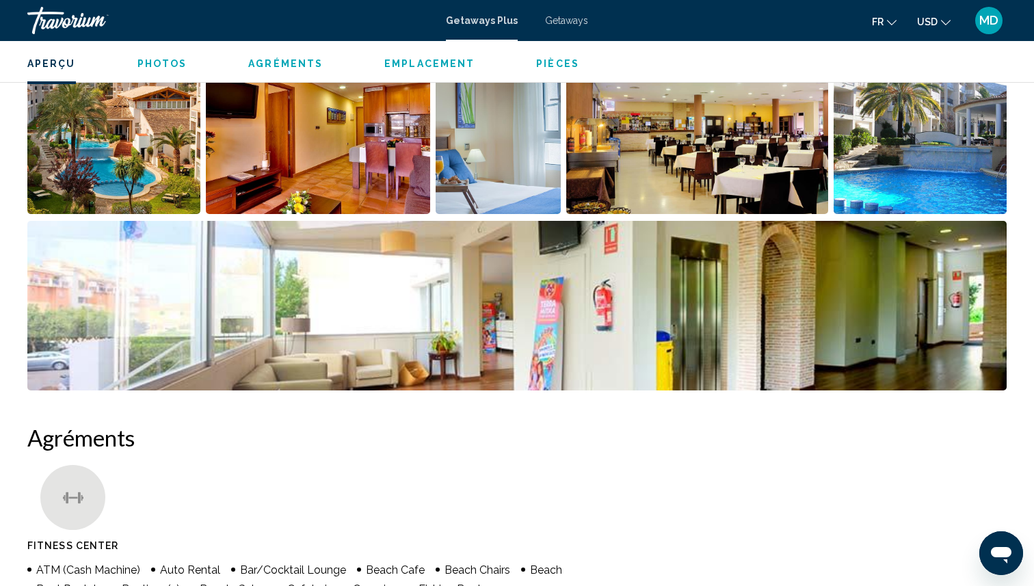
scroll to position [579, 0]
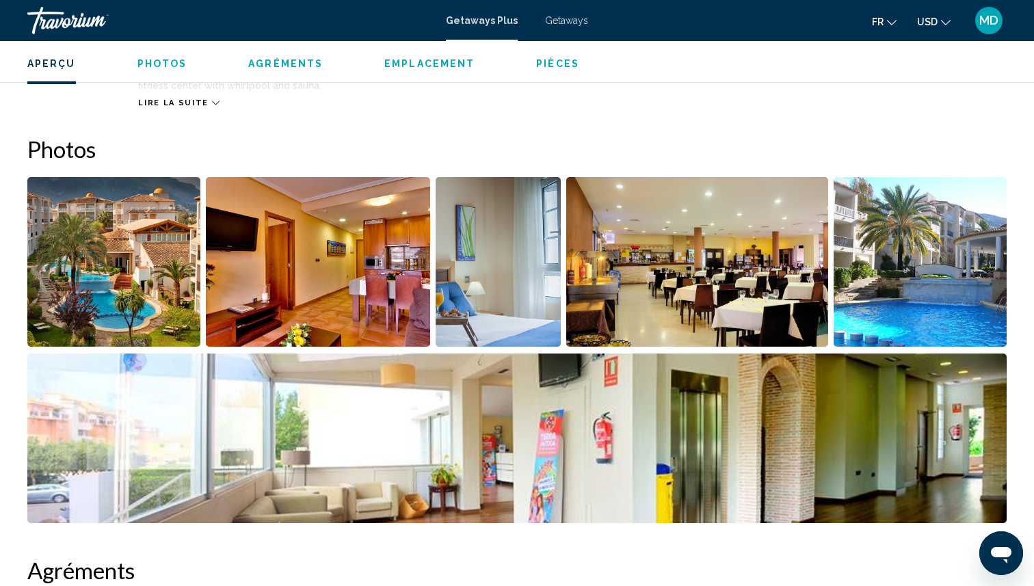
click at [389, 282] on img "Open full-screen image slider" at bounding box center [318, 262] width 224 height 170
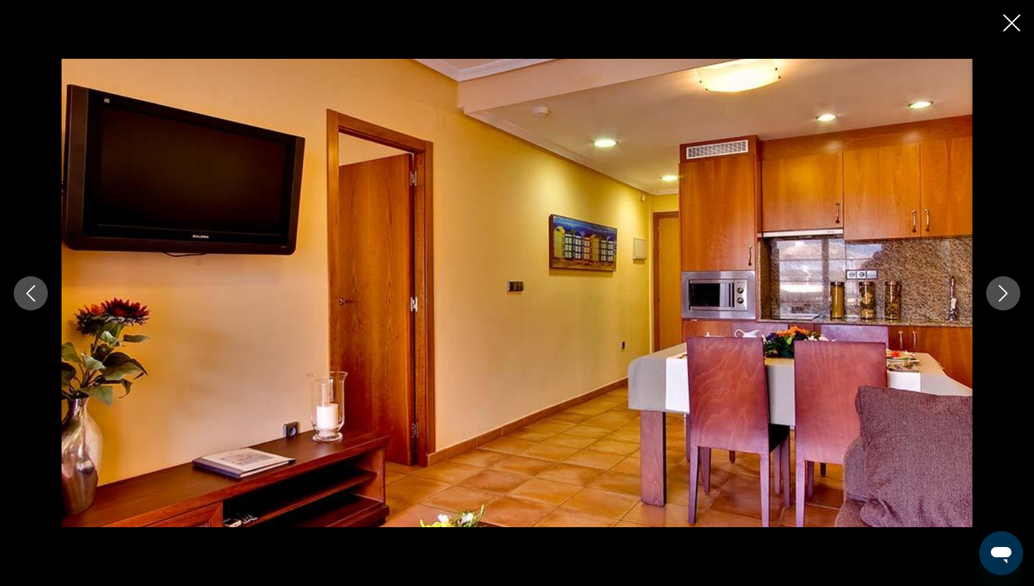
click at [1006, 289] on icon "Next image" at bounding box center [1003, 293] width 16 height 16
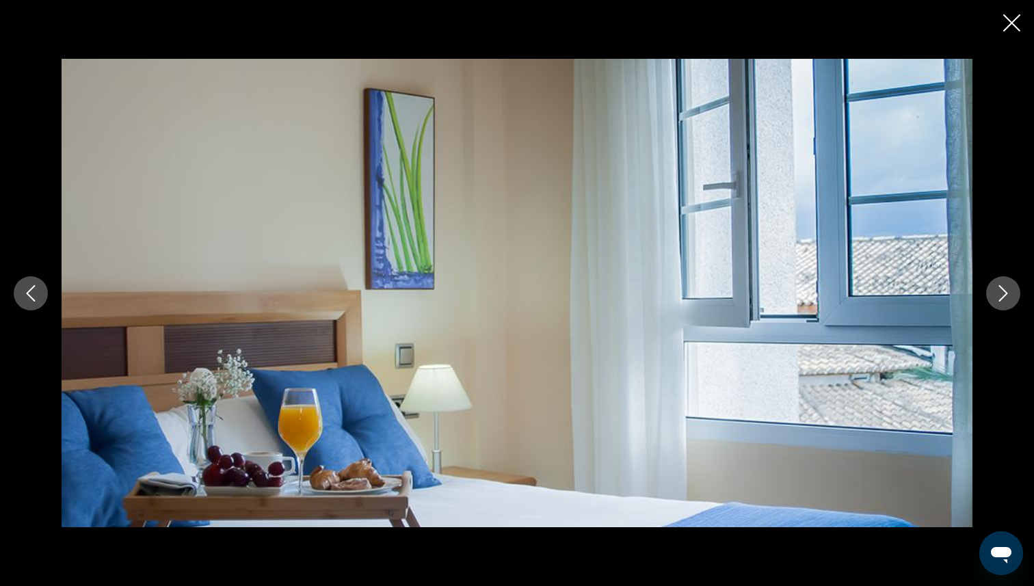
click at [1006, 289] on icon "Next image" at bounding box center [1003, 293] width 16 height 16
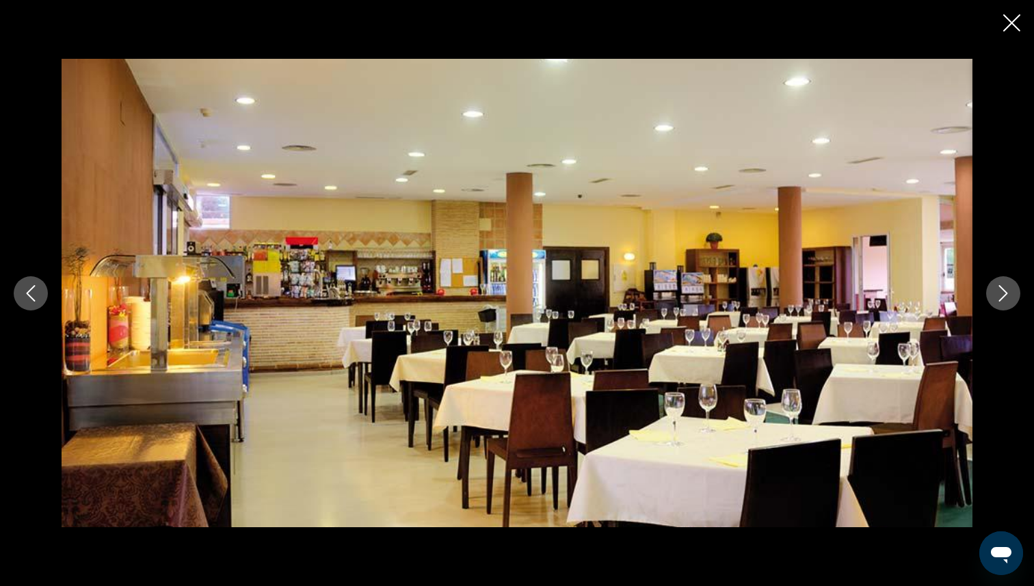
click at [1006, 289] on icon "Next image" at bounding box center [1003, 293] width 16 height 16
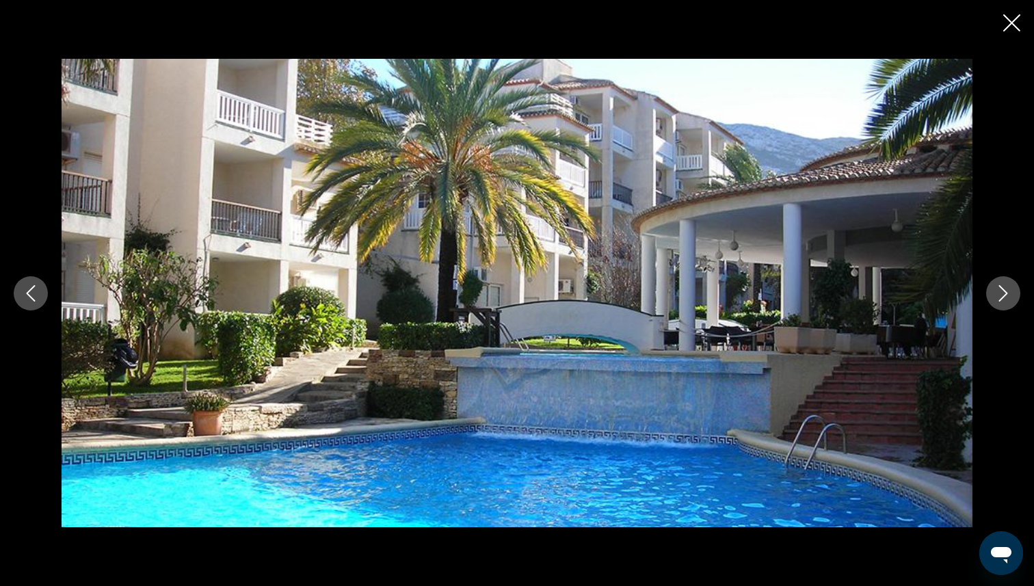
click at [1006, 289] on icon "Next image" at bounding box center [1003, 293] width 16 height 16
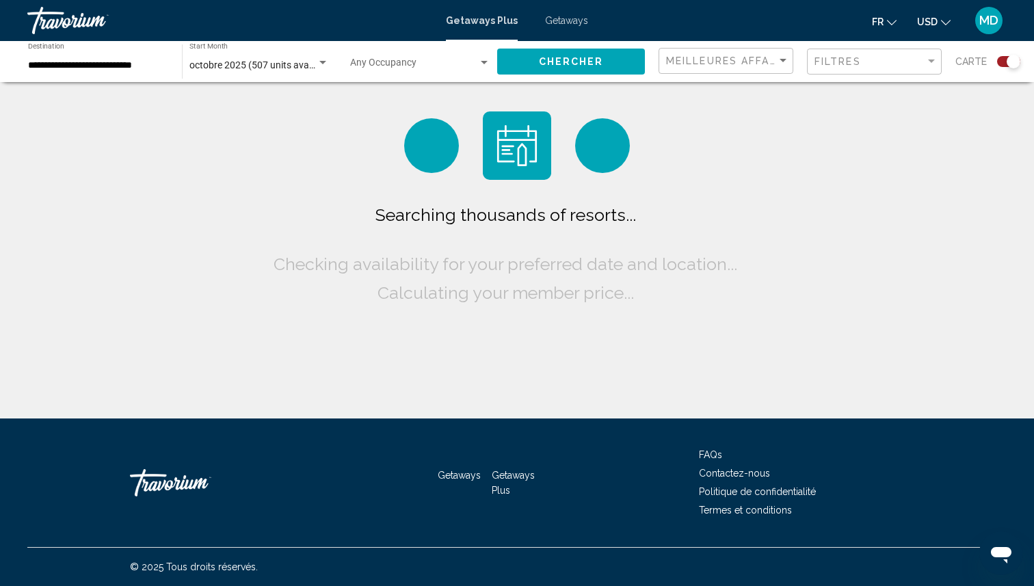
click at [564, 17] on span "Getaways" at bounding box center [566, 20] width 43 height 11
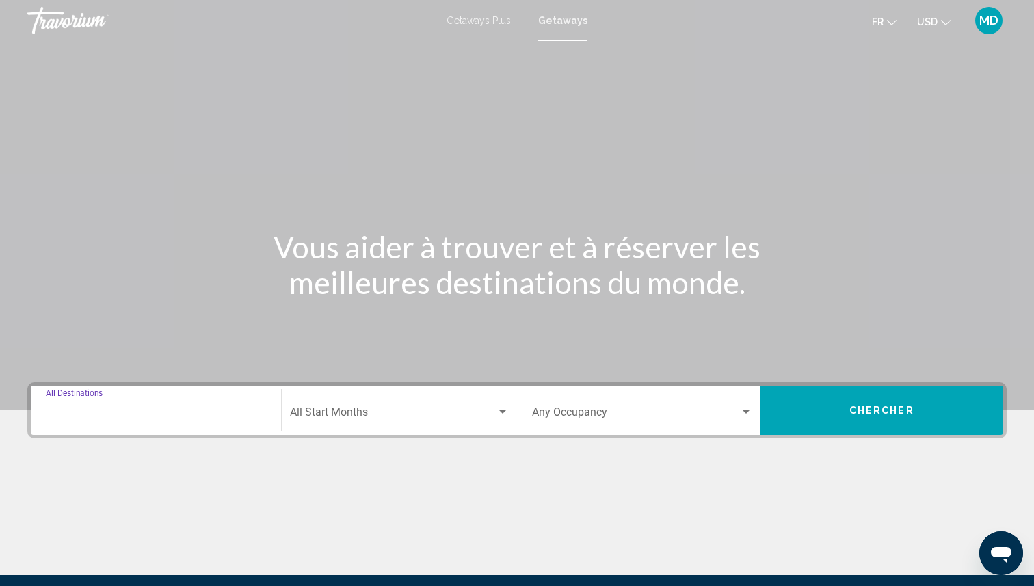
click at [213, 411] on input "Destination All Destinations" at bounding box center [156, 415] width 220 height 12
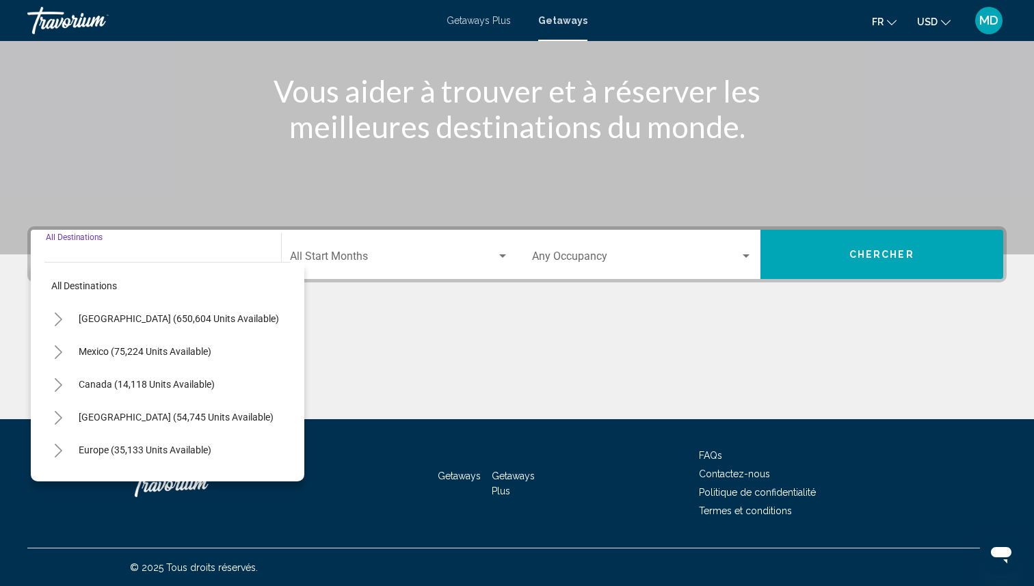
scroll to position [157, 0]
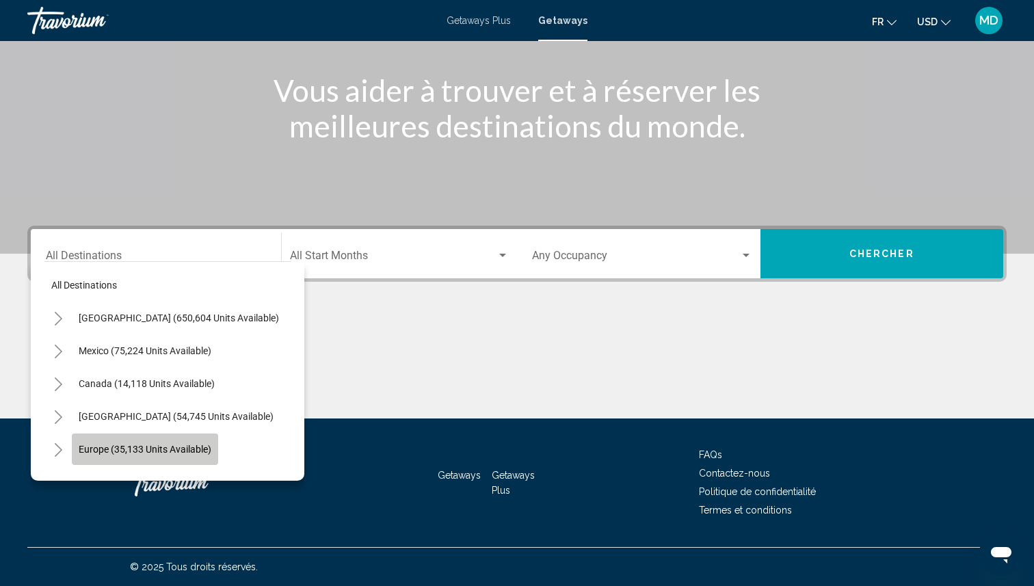
click at [191, 451] on span "Europe (35,133 units available)" at bounding box center [145, 449] width 133 height 11
type input "**********"
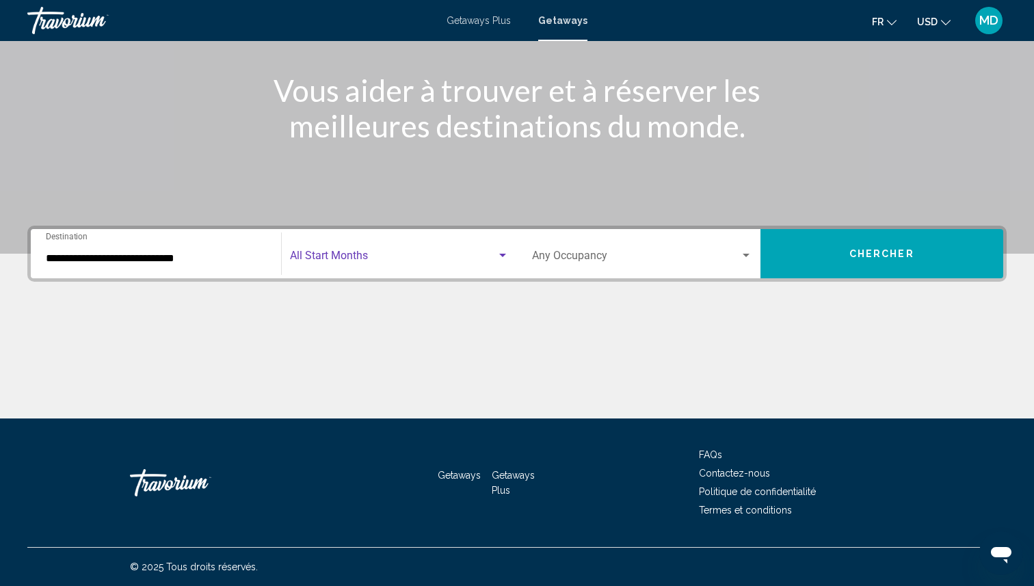
click at [343, 259] on span "Search widget" at bounding box center [393, 258] width 207 height 12
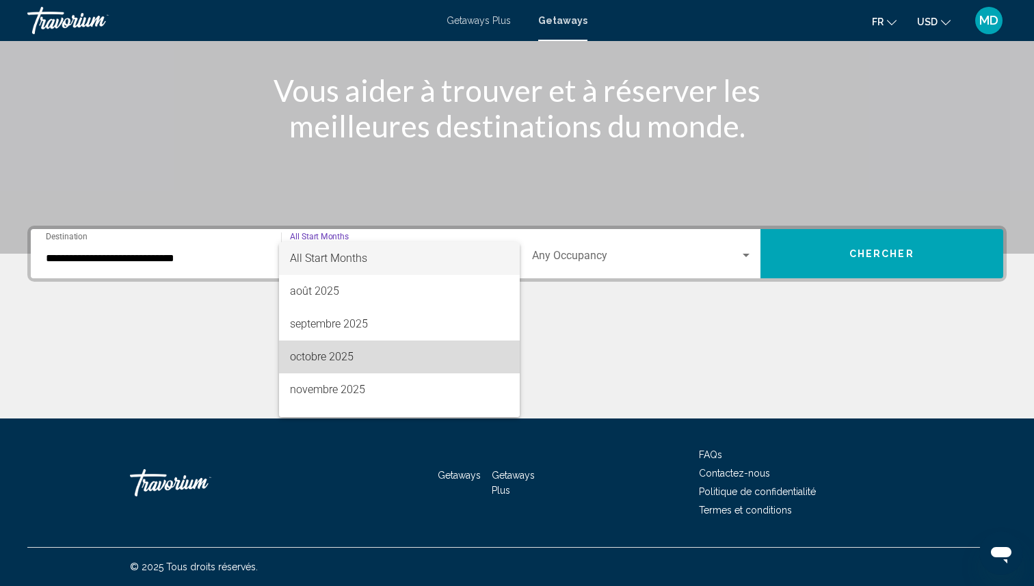
click at [346, 360] on span "octobre 2025" at bounding box center [400, 357] width 220 height 33
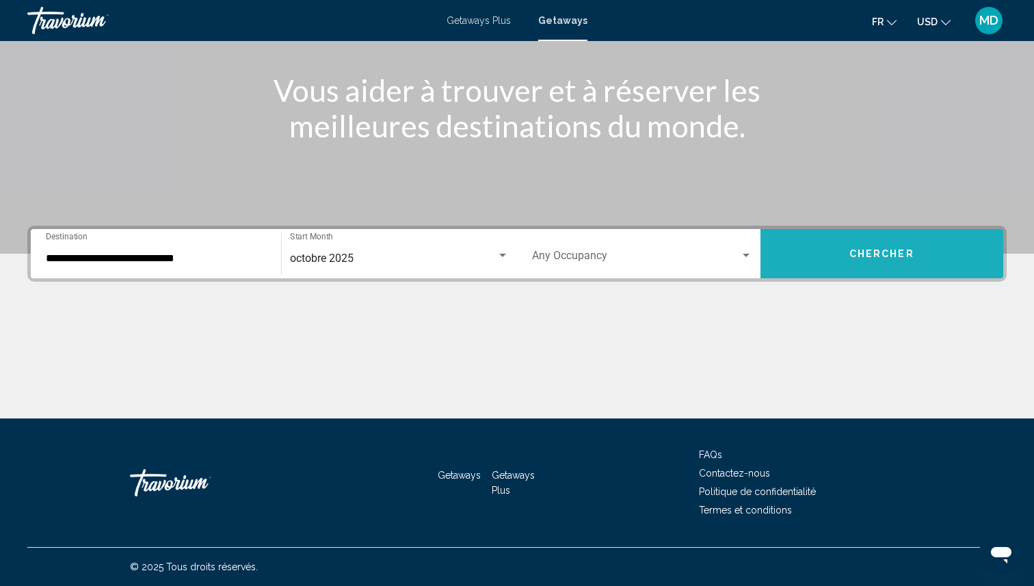
click at [820, 252] on button "Chercher" at bounding box center [882, 253] width 243 height 49
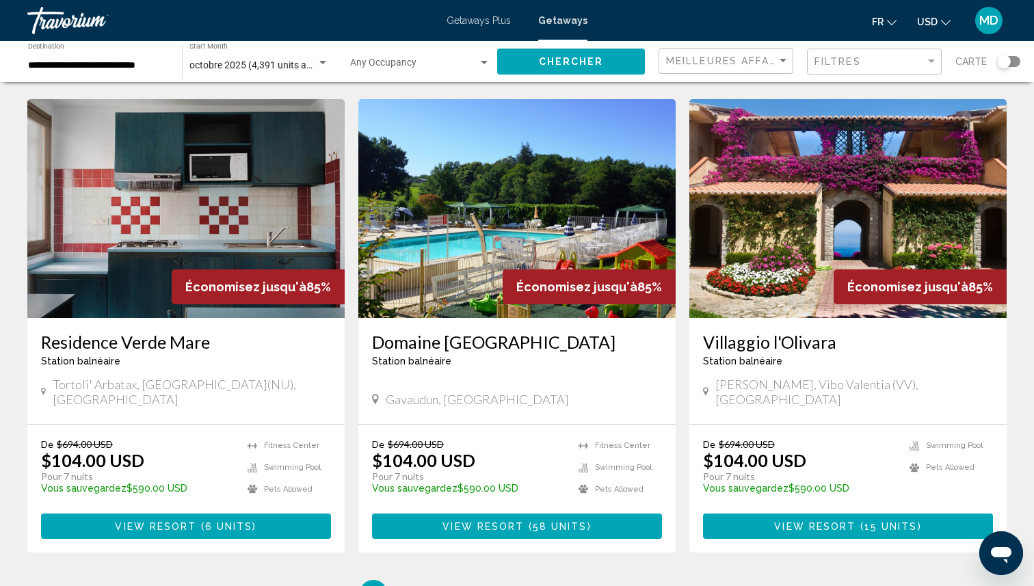
scroll to position [1522, 0]
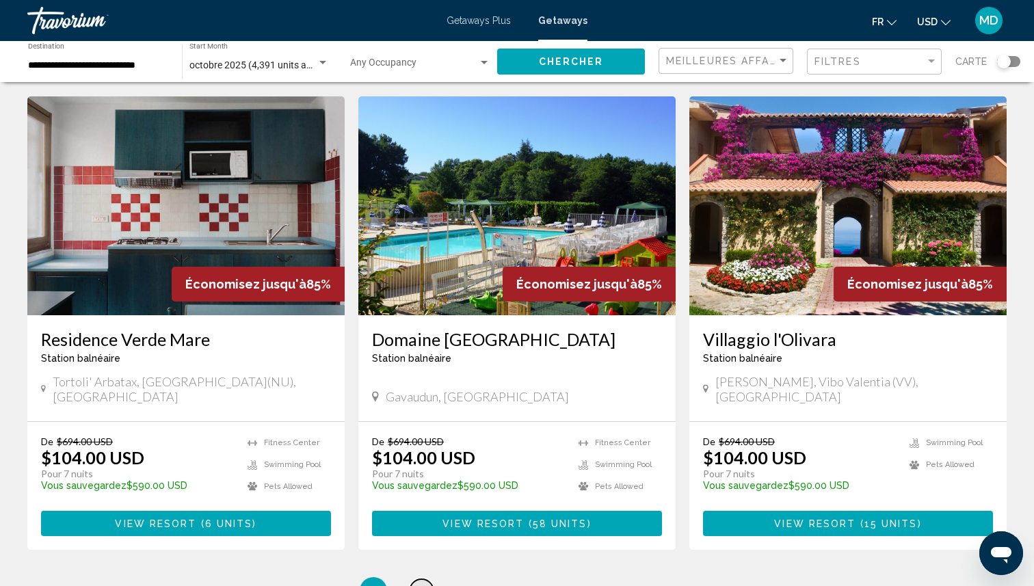
click at [417, 579] on link "page 2" at bounding box center [422, 591] width 24 height 24
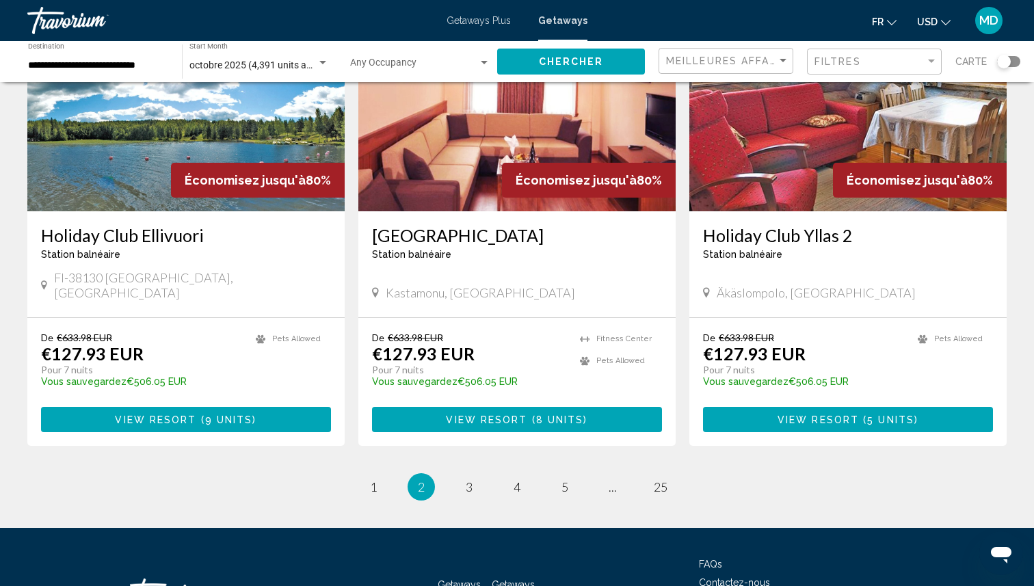
scroll to position [1592, 0]
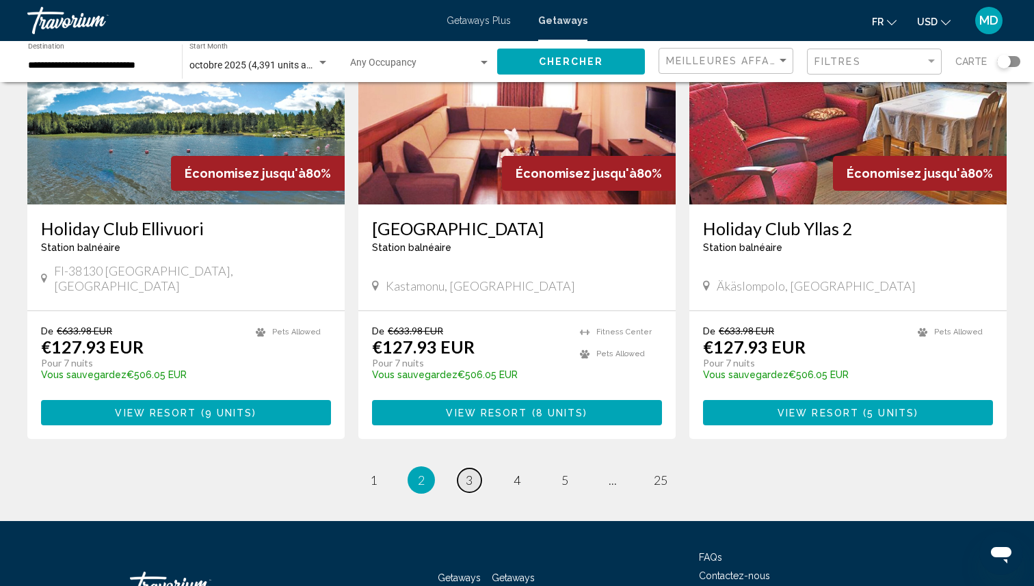
click at [469, 473] on span "3" at bounding box center [469, 480] width 7 height 15
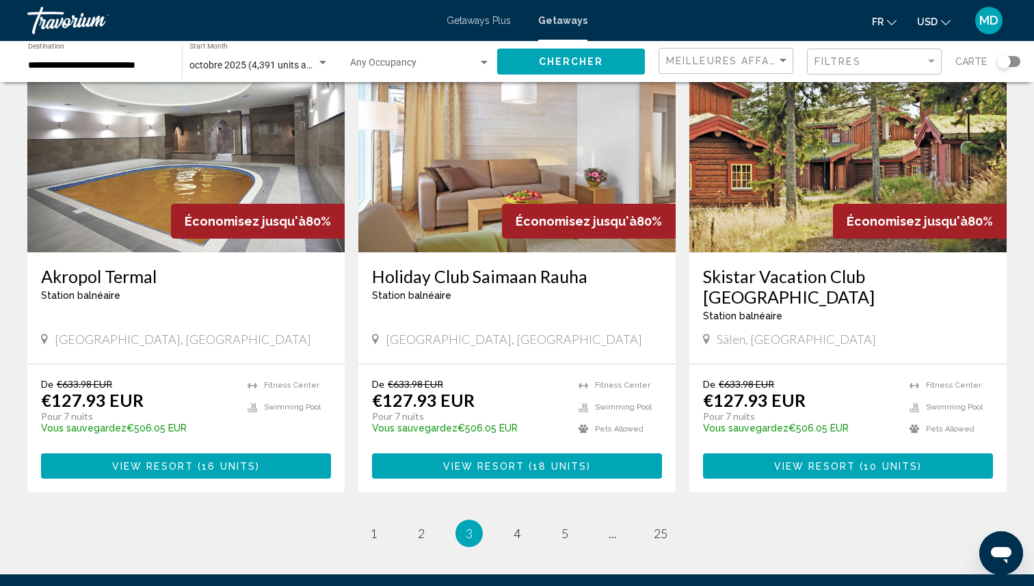
scroll to position [1512, 0]
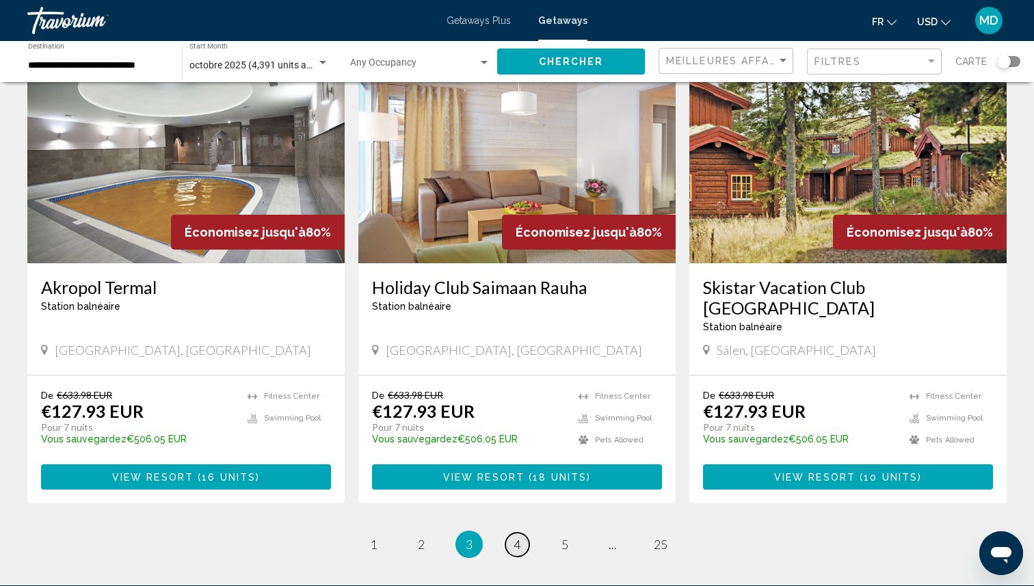
click at [516, 537] on span "4" at bounding box center [517, 544] width 7 height 15
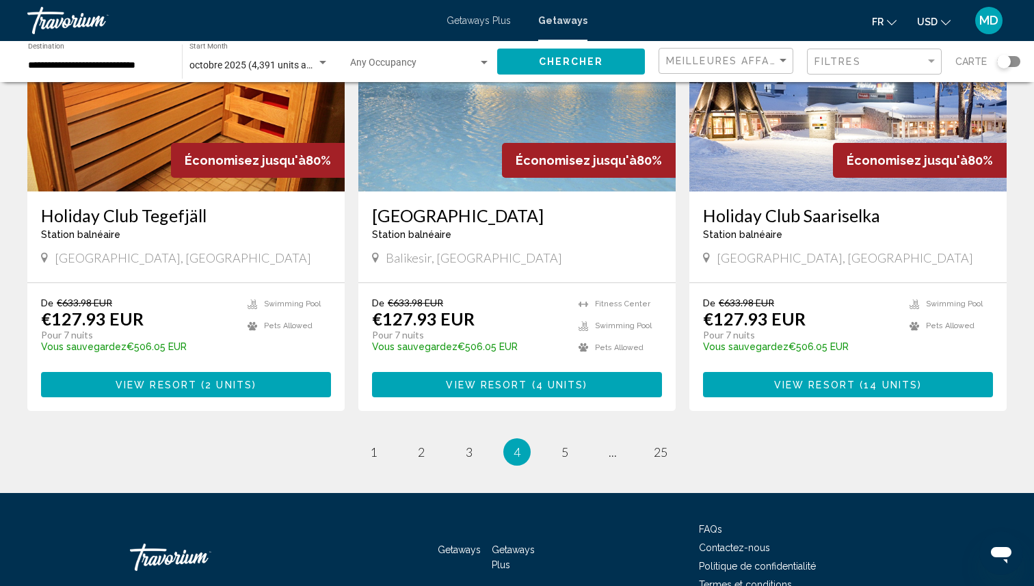
scroll to position [1539, 0]
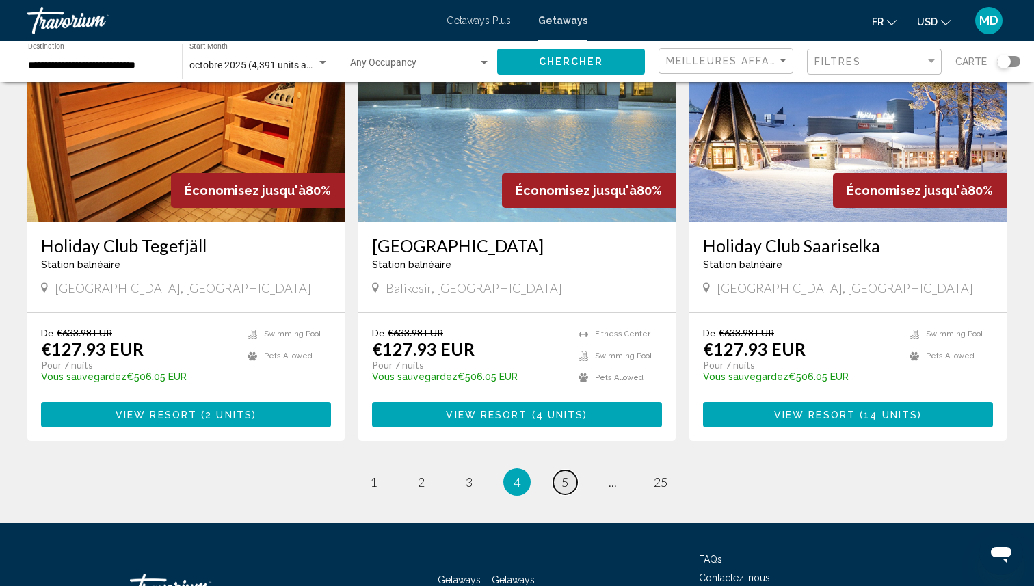
click at [570, 487] on link "page 5" at bounding box center [565, 483] width 24 height 24
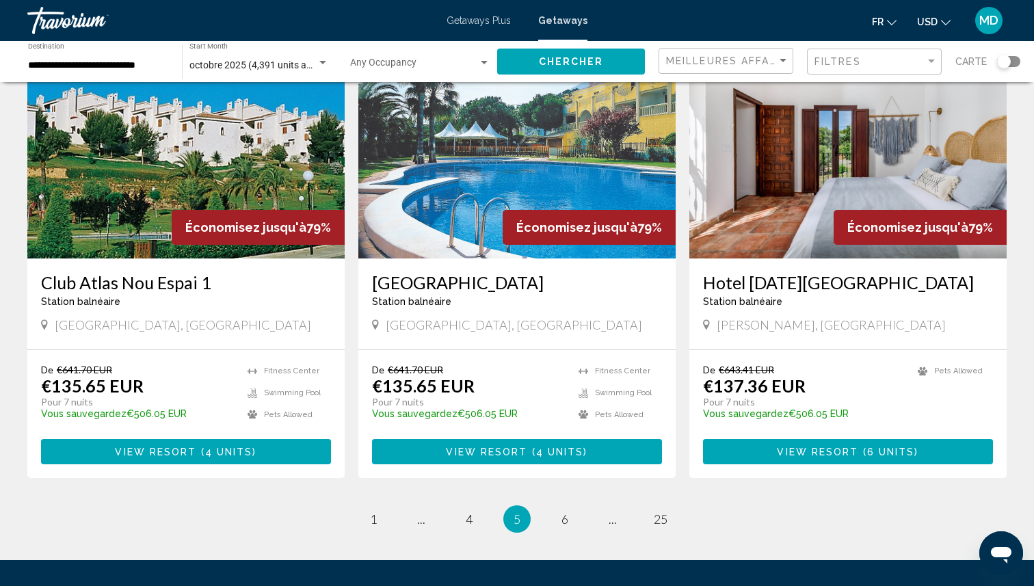
scroll to position [1522, 0]
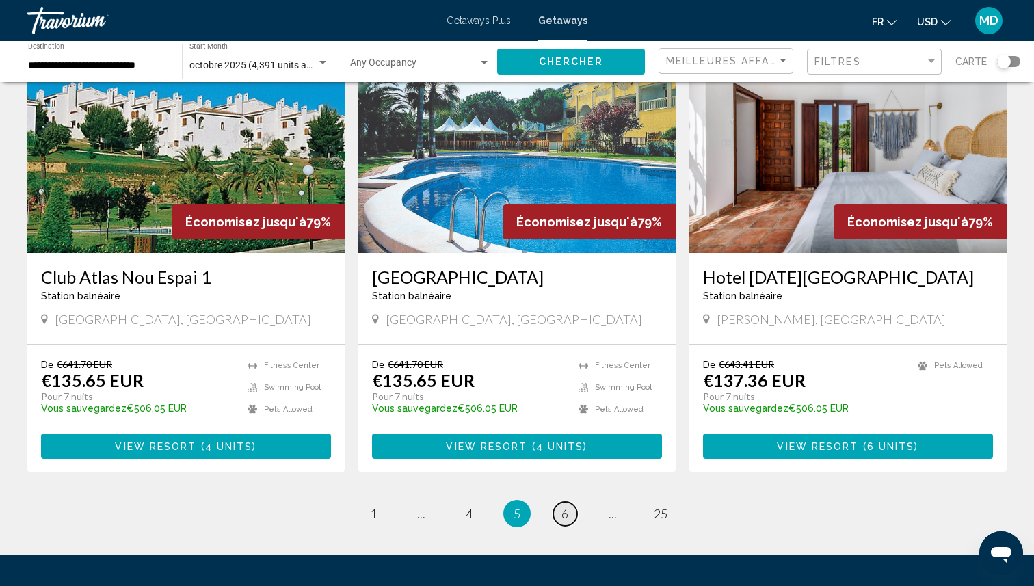
click at [563, 506] on span "6" at bounding box center [565, 513] width 7 height 15
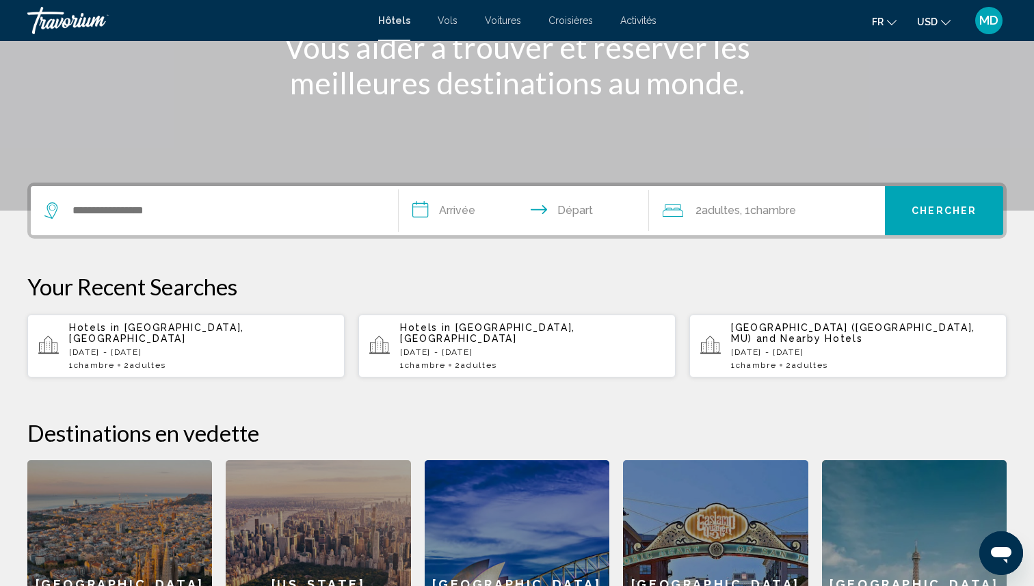
scroll to position [198, 0]
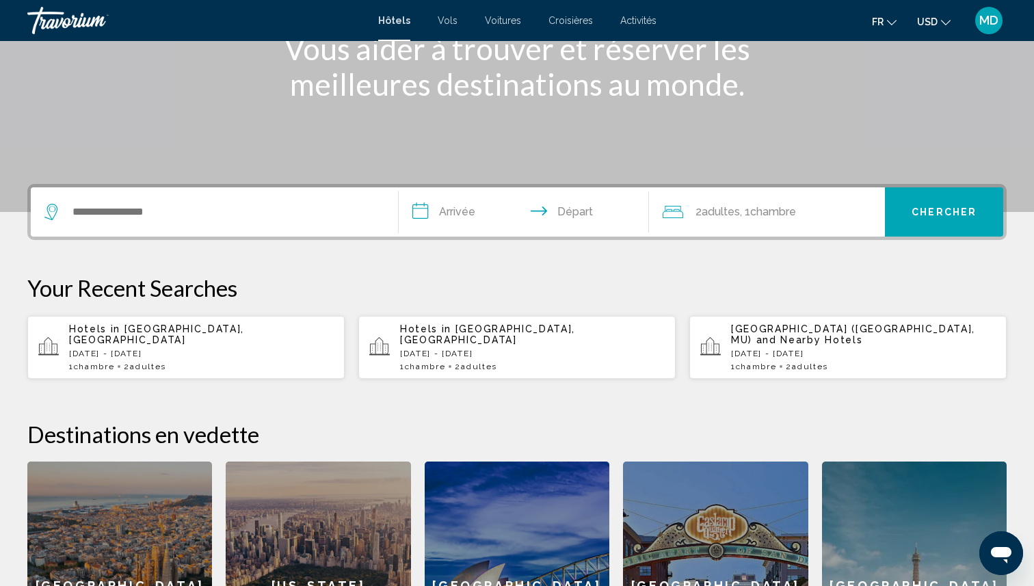
click at [443, 334] on span "Hotels in" at bounding box center [425, 329] width 51 height 11
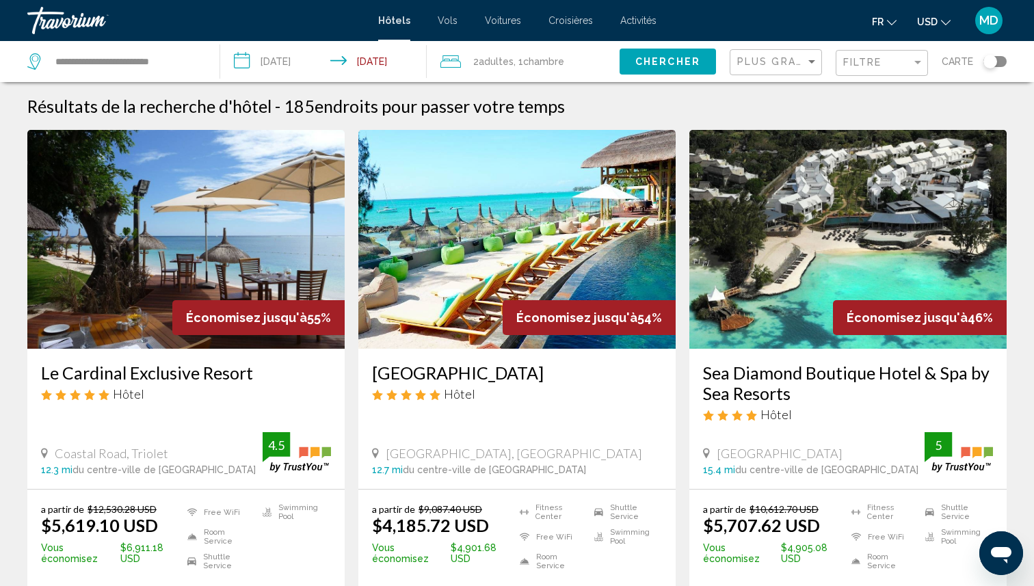
click at [941, 23] on icon "Change currency" at bounding box center [946, 23] width 10 height 10
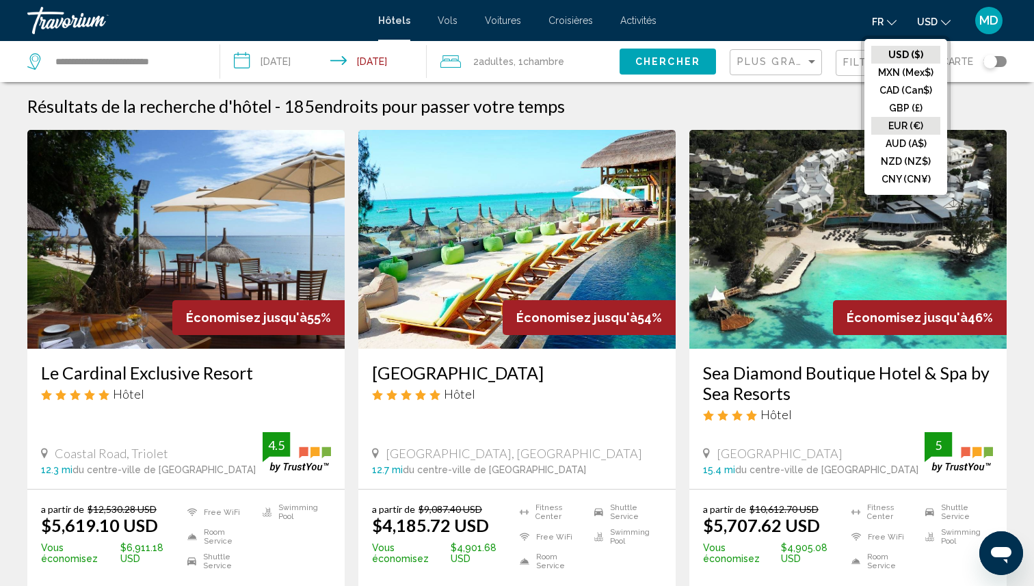
click at [912, 126] on button "EUR (€)" at bounding box center [905, 126] width 69 height 18
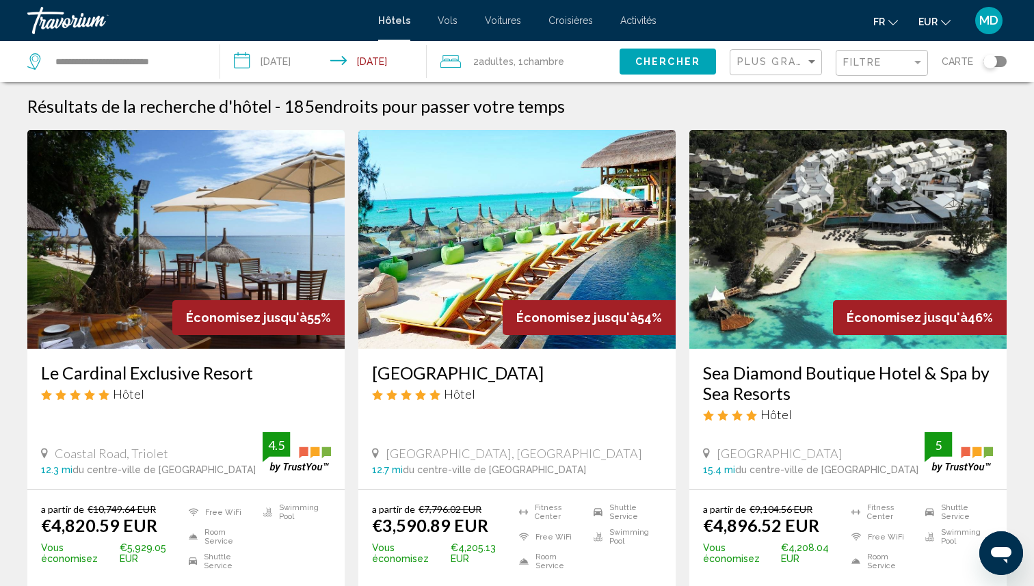
click at [988, 67] on div "Toggle map" at bounding box center [991, 62] width 14 height 14
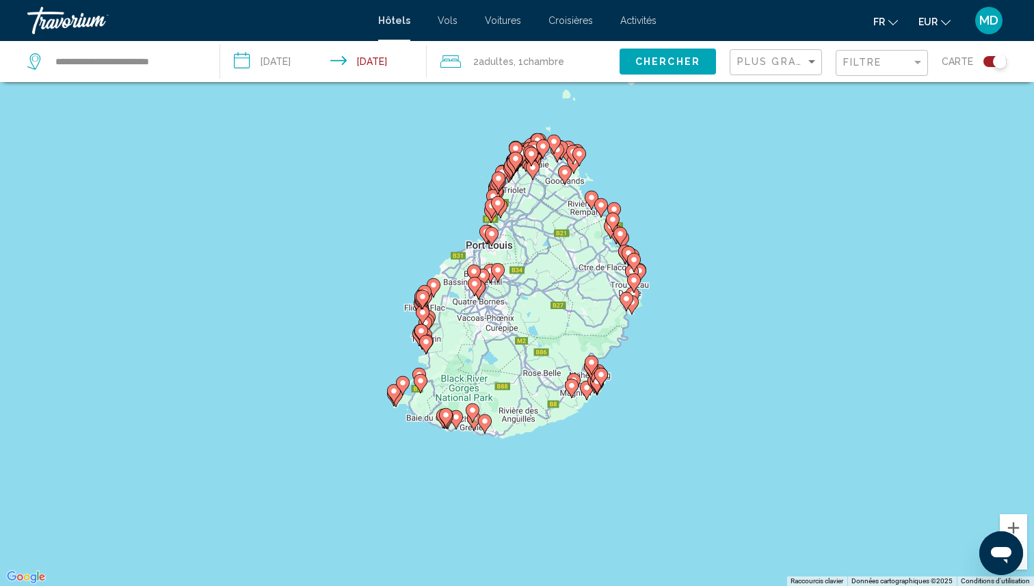
click at [397, 394] on gmp-advanced-marker "Main content" at bounding box center [403, 385] width 14 height 21
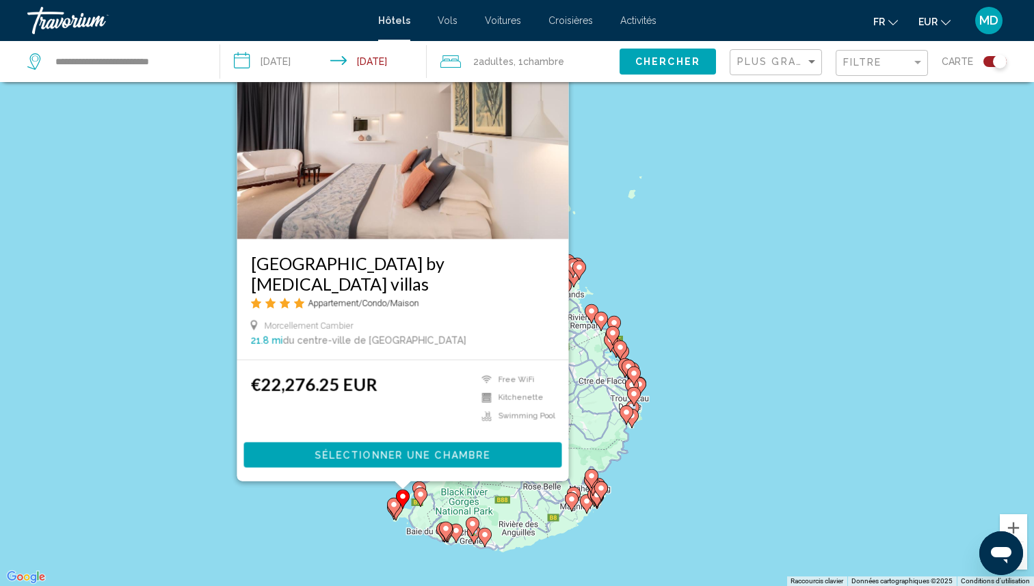
click at [254, 501] on div "Pour activer le glissement avec le clavier, appuyez sur Alt+Entrée. Une fois ce…" at bounding box center [517, 293] width 1034 height 586
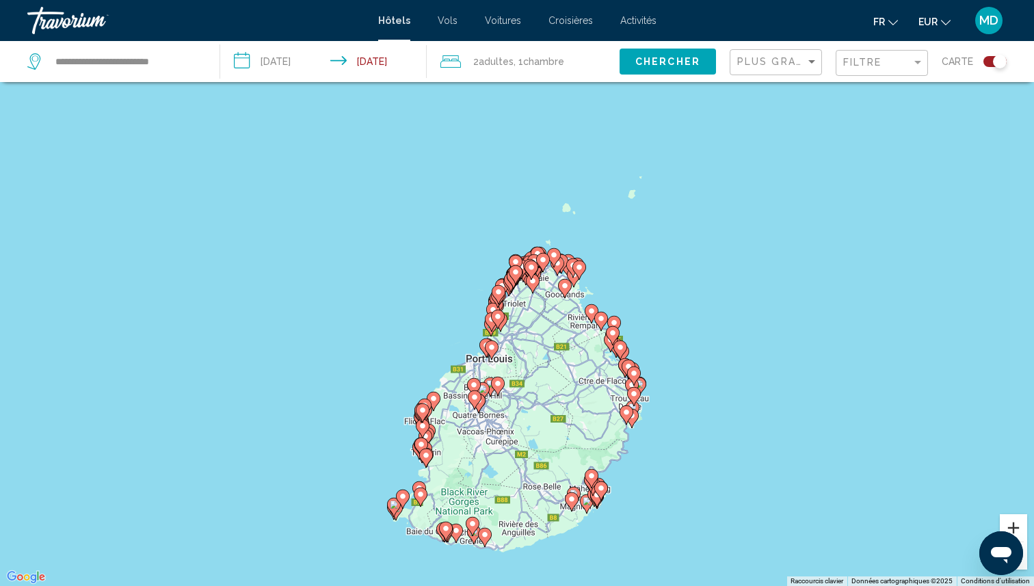
click at [1020, 518] on button "Zoom avant" at bounding box center [1013, 527] width 27 height 27
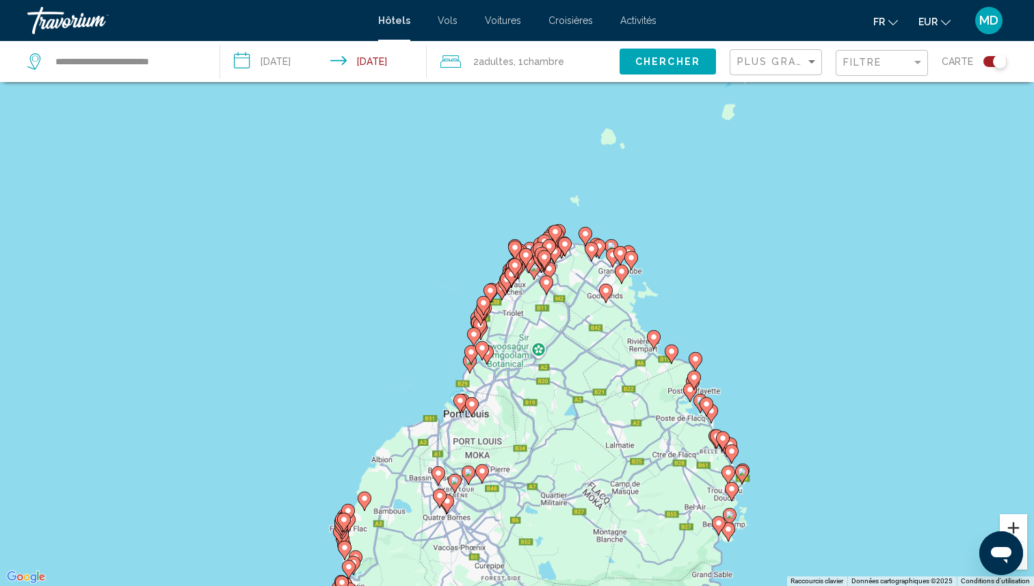
click at [1020, 518] on button "Zoom avant" at bounding box center [1013, 527] width 27 height 27
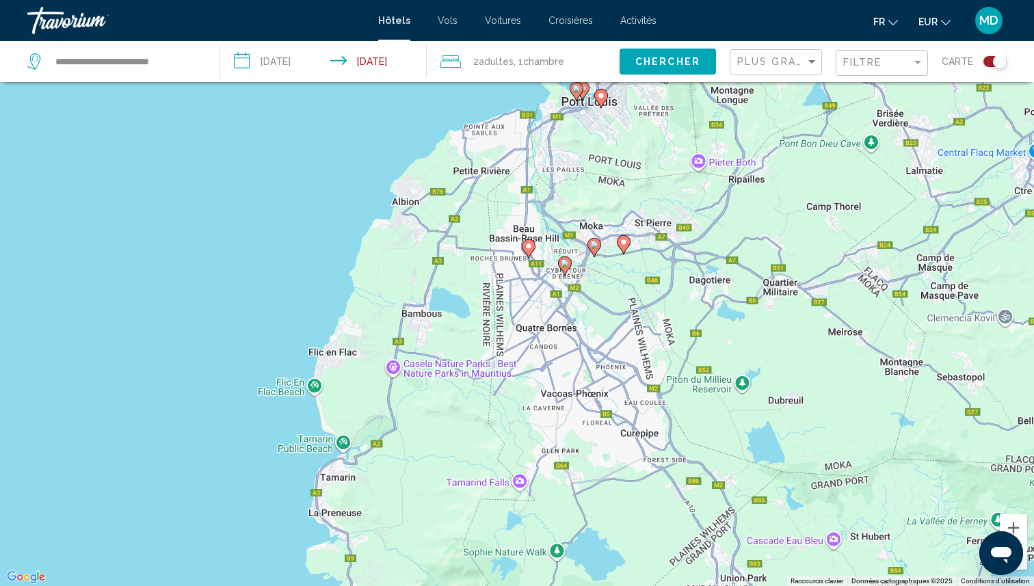
drag, startPoint x: 627, startPoint y: 524, endPoint x: 811, endPoint y: 68, distance: 491.9
click at [811, 66] on div "**********" at bounding box center [517, 334] width 1034 height 668
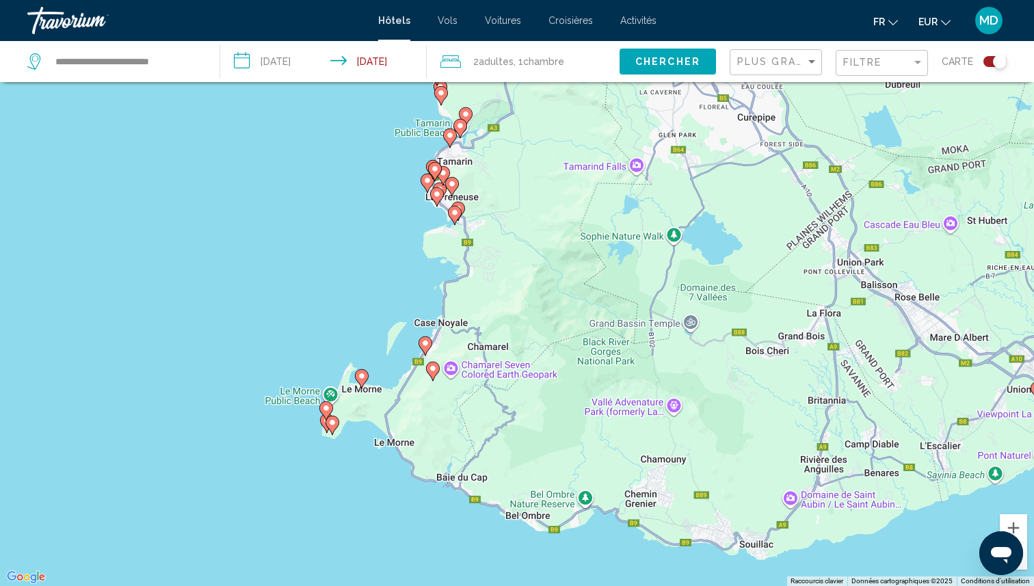
drag, startPoint x: 488, startPoint y: 272, endPoint x: 603, endPoint y: -40, distance: 332.8
click at [603, 0] on html "**********" at bounding box center [517, 211] width 1034 height 586
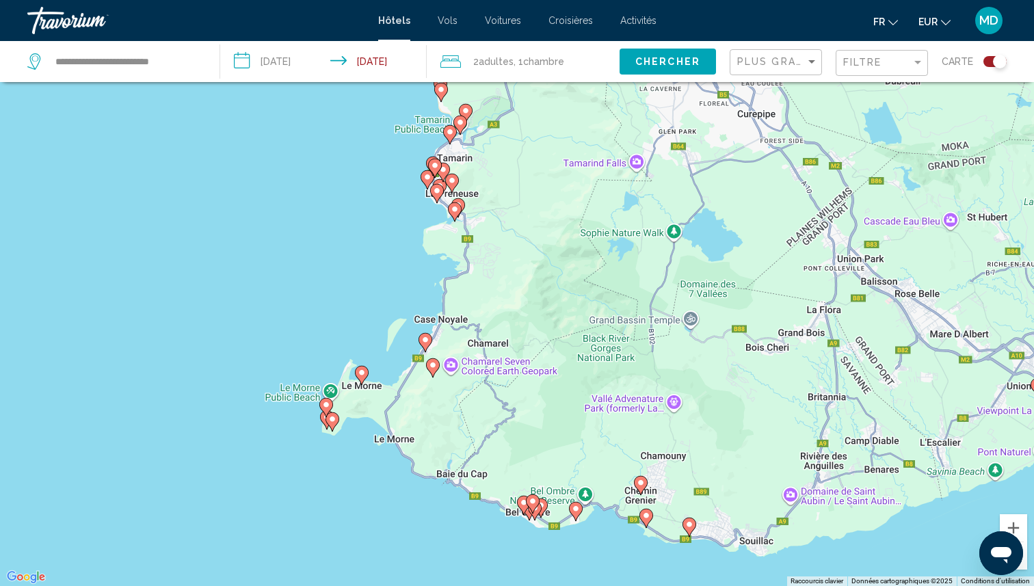
click at [334, 423] on icon "Main content" at bounding box center [332, 421] width 12 height 18
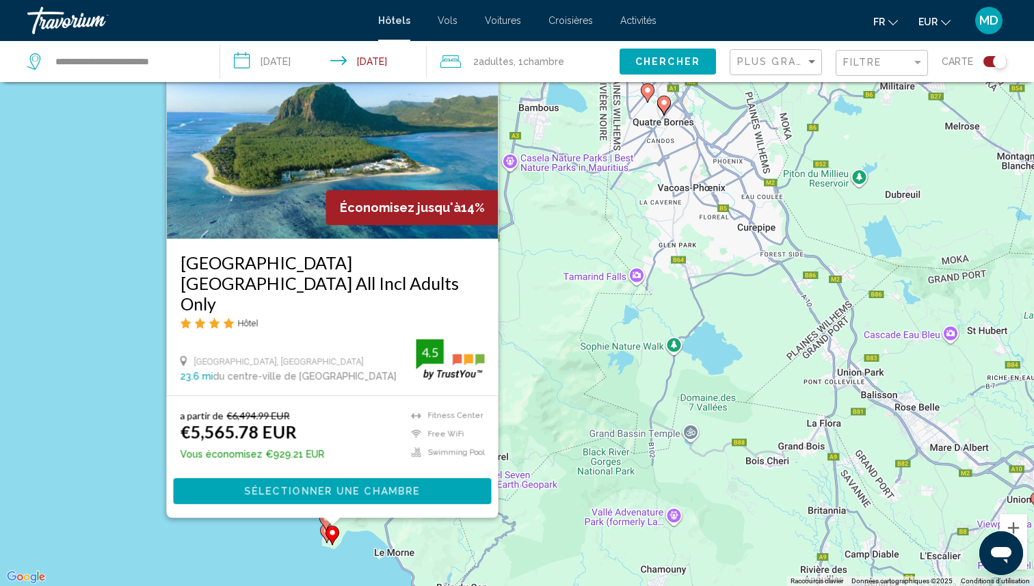
click at [322, 534] on icon "Main content" at bounding box center [327, 532] width 14 height 19
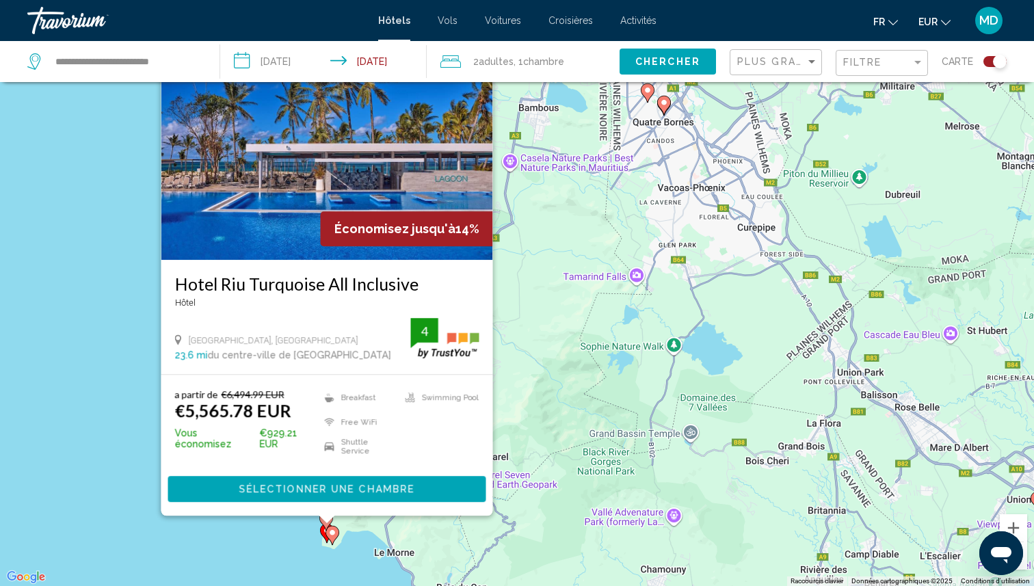
click at [330, 488] on span "Sélectionner une chambre" at bounding box center [327, 489] width 176 height 11
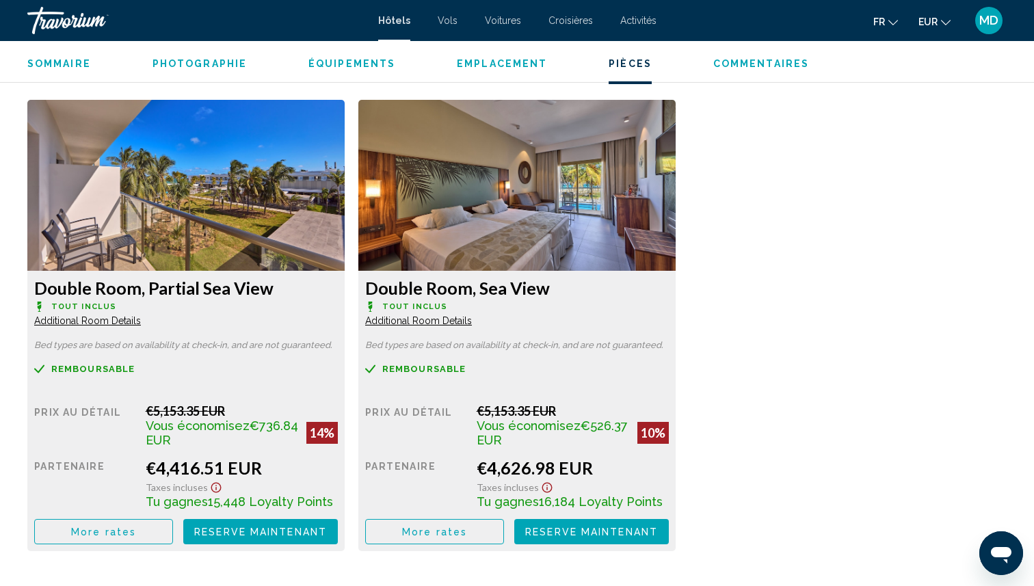
scroll to position [1839, 0]
